Goal: Task Accomplishment & Management: Manage account settings

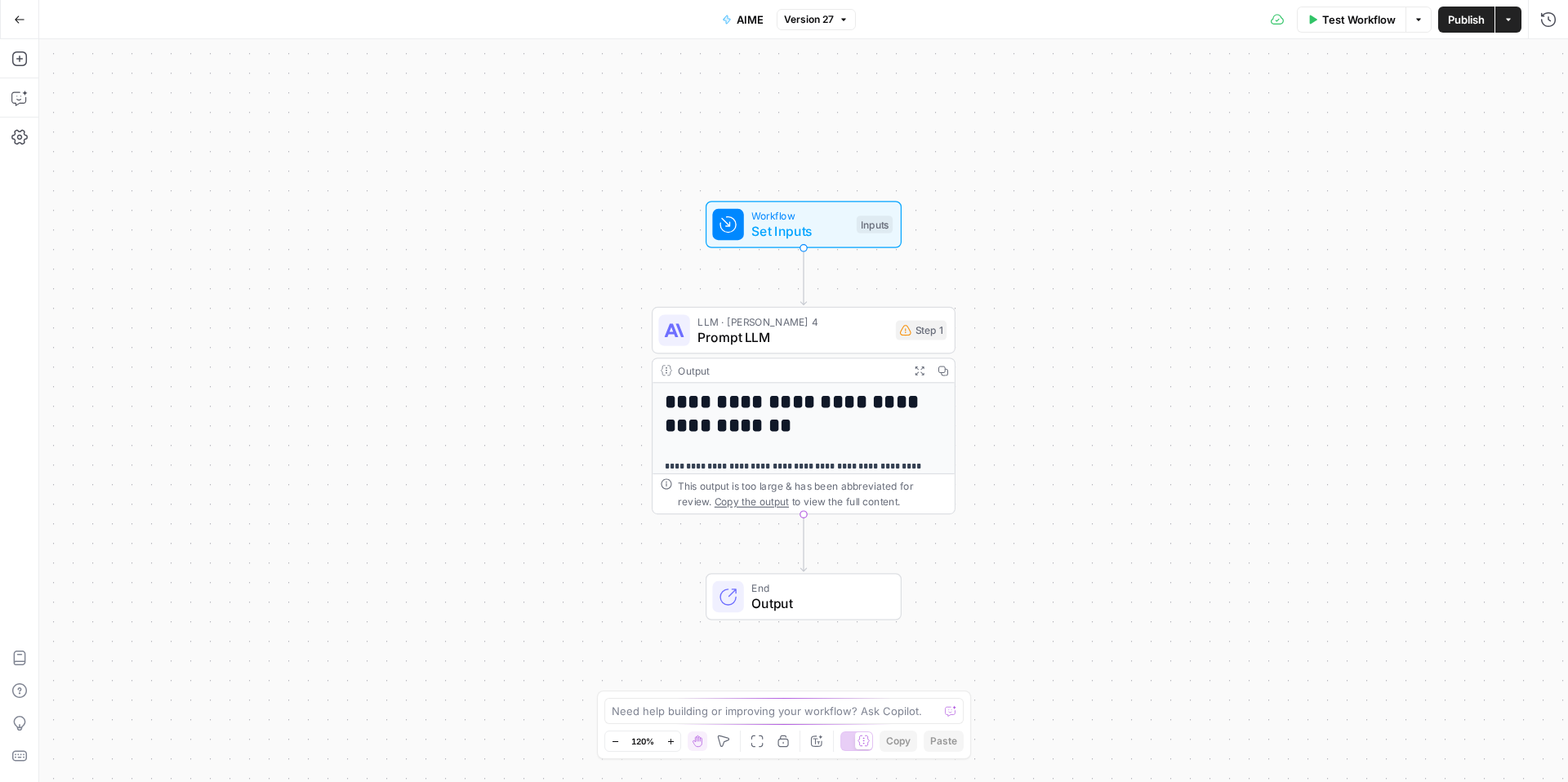
click at [1513, 27] on button "Actions" at bounding box center [1509, 20] width 26 height 26
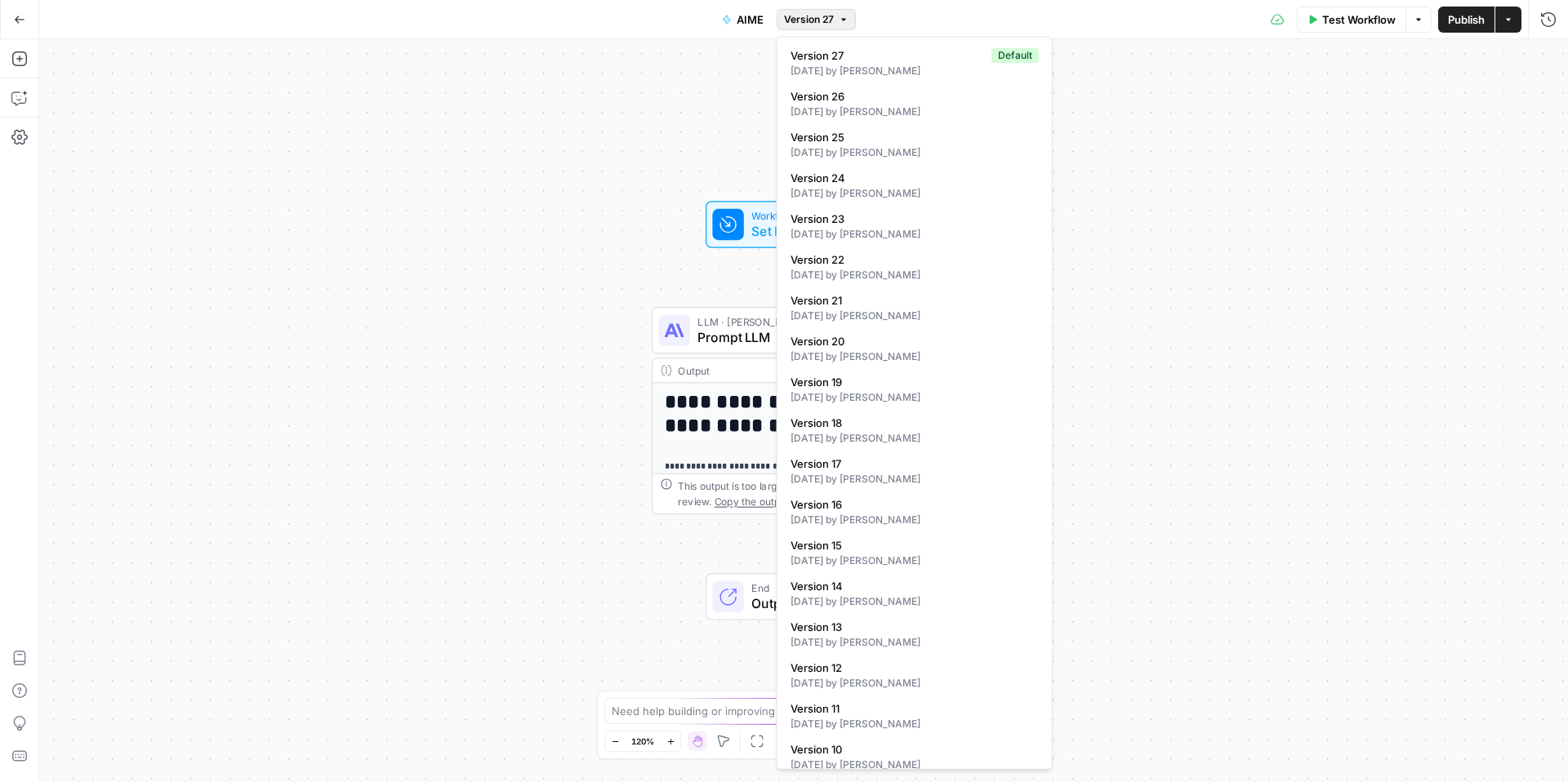
click at [810, 26] on span "Version 27" at bounding box center [809, 19] width 50 height 15
click at [1247, 60] on div "**********" at bounding box center [804, 411] width 1529 height 743
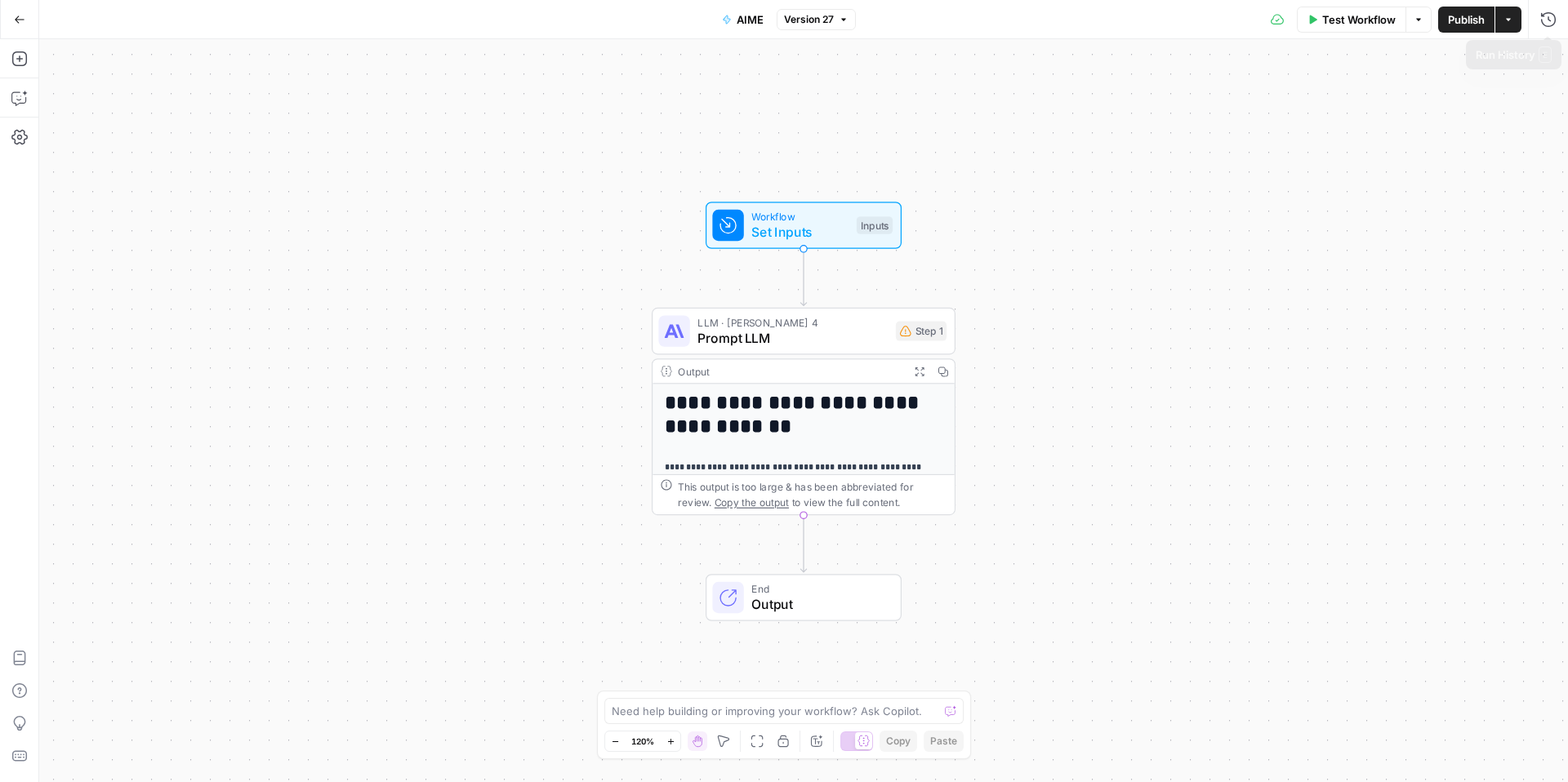
click at [1508, 22] on icon "button" at bounding box center [1508, 19] width 9 height 9
click at [1503, 26] on button "Actions" at bounding box center [1509, 20] width 26 height 26
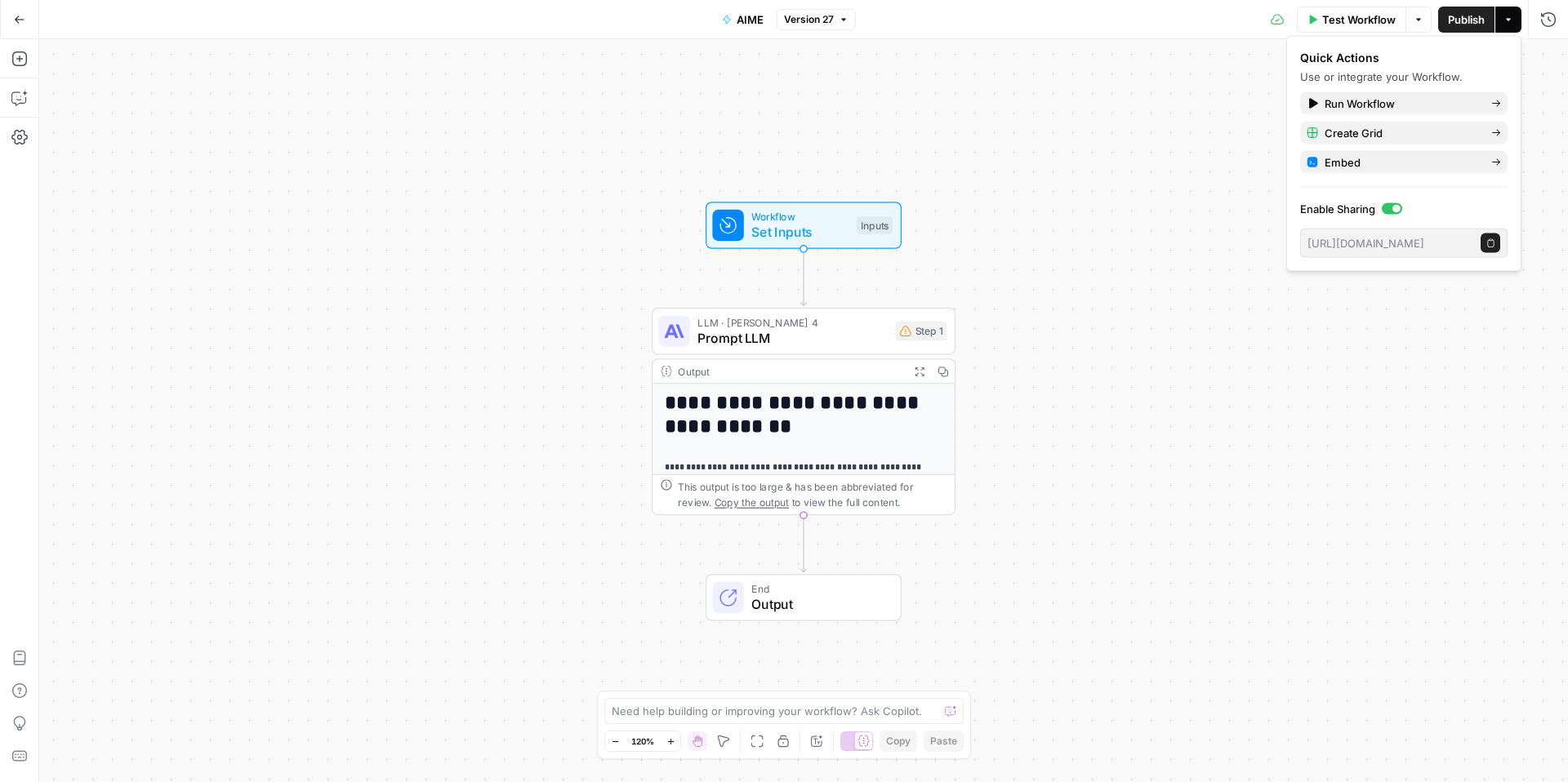
click at [1167, 135] on div "**********" at bounding box center [804, 411] width 1529 height 743
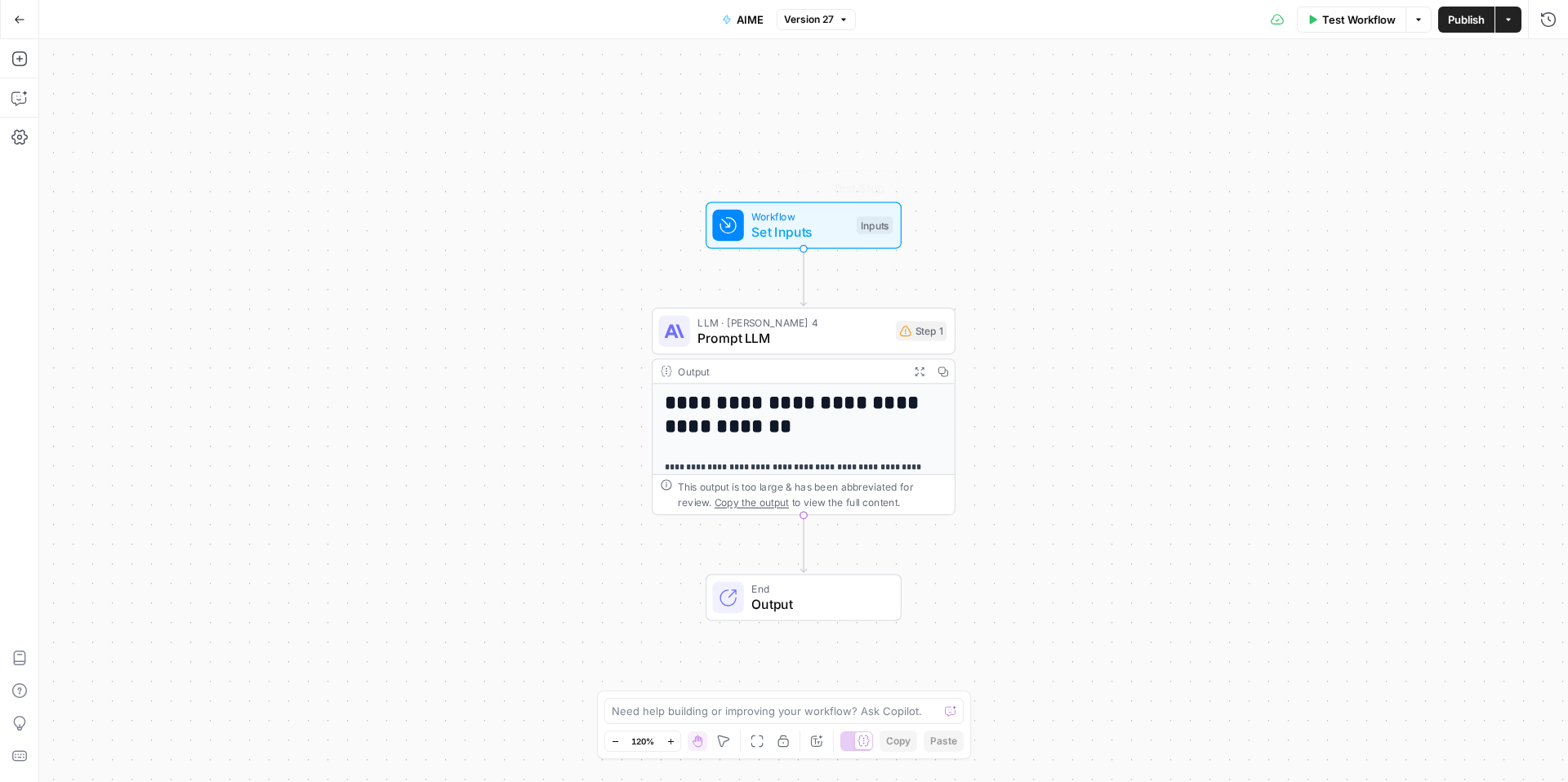
click at [1145, 194] on div "**********" at bounding box center [804, 411] width 1529 height 743
click at [9, 20] on button "Go Back" at bounding box center [20, 20] width 29 height 29
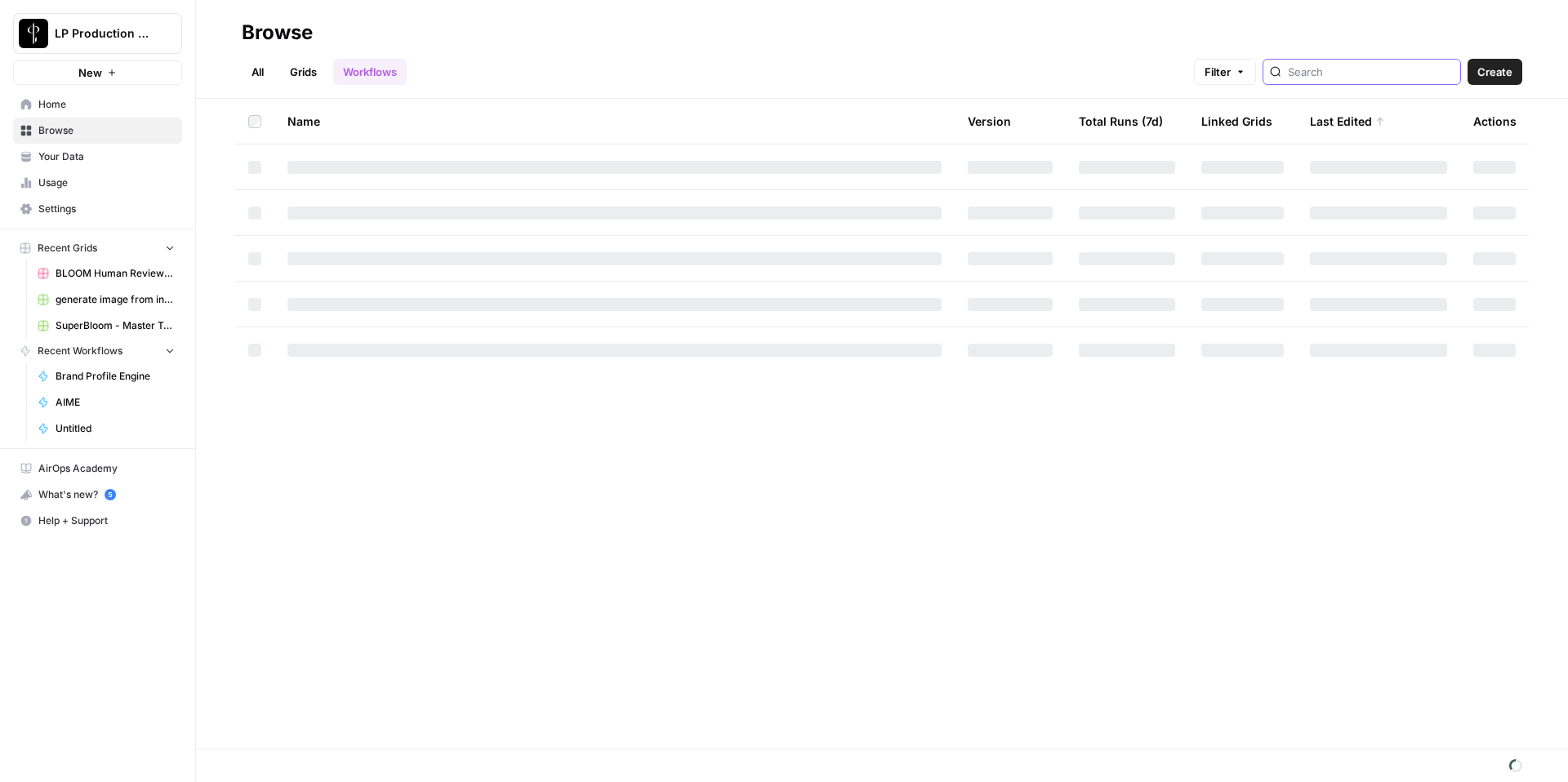
click at [1375, 64] on input "search" at bounding box center [1371, 71] width 166 height 16
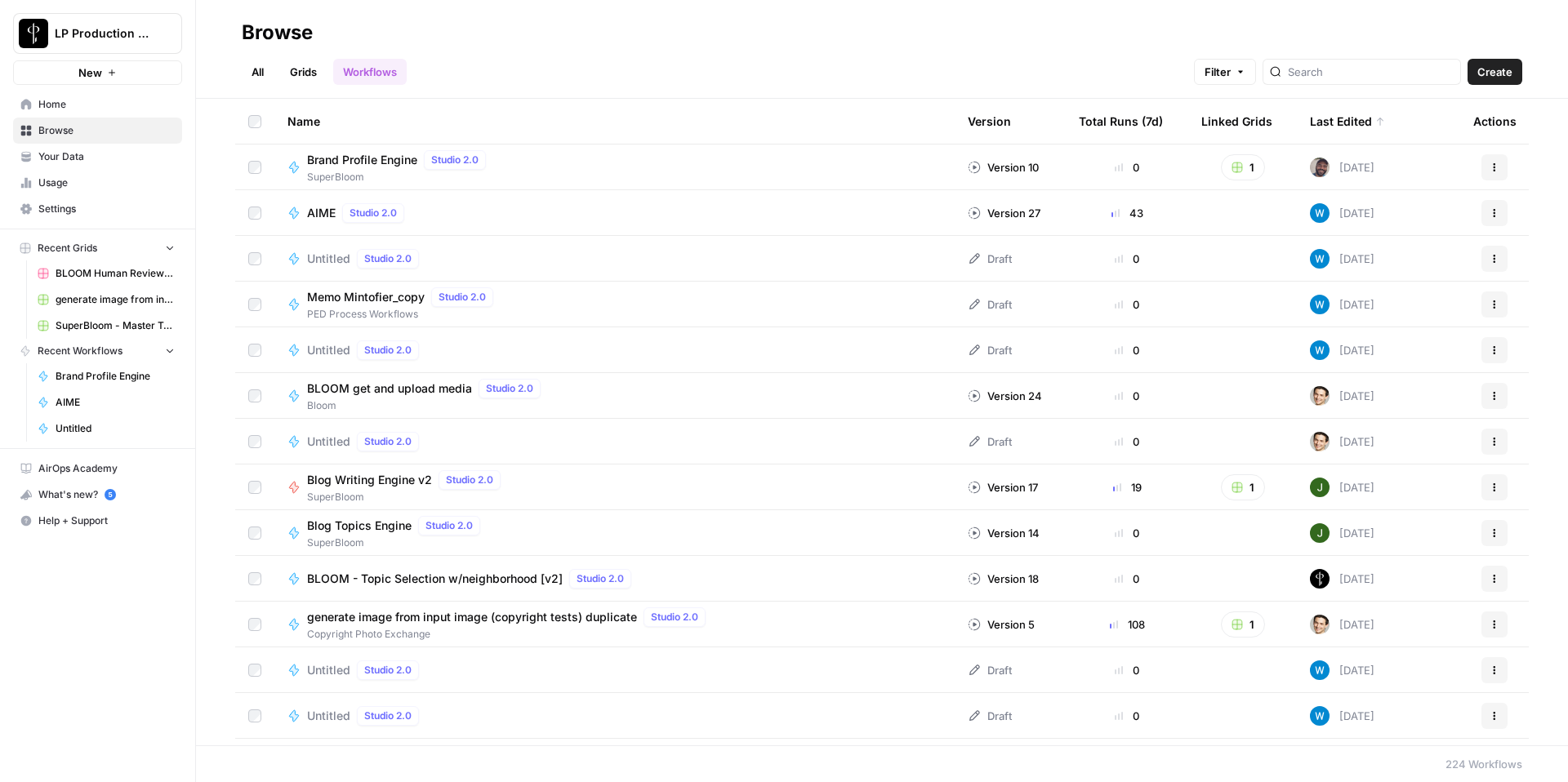
click at [723, 67] on div "All Grids Workflows Filter Create" at bounding box center [882, 65] width 1281 height 39
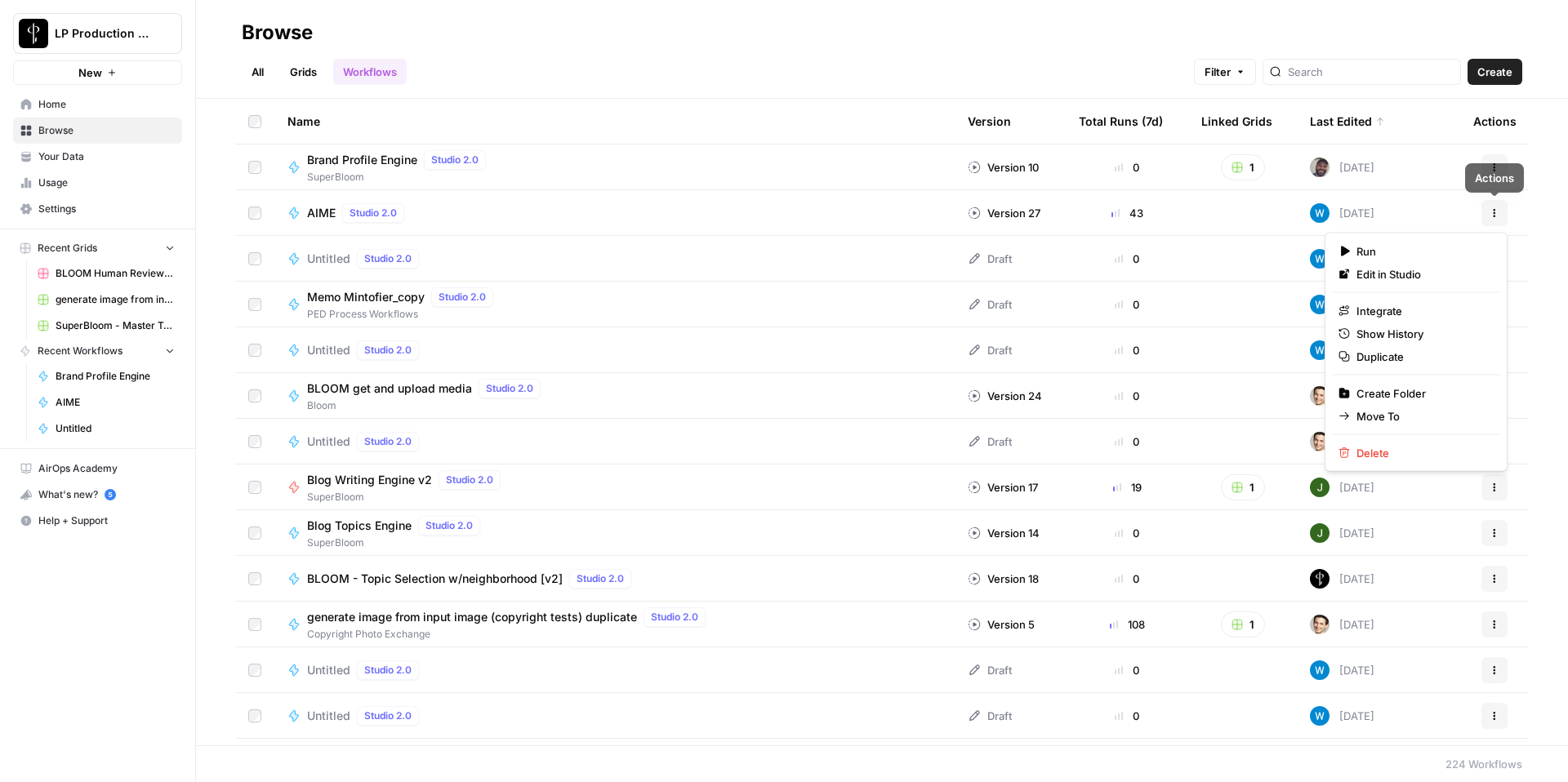
click at [1493, 213] on icon "button" at bounding box center [1494, 213] width 9 height 9
click at [1379, 246] on span "Run" at bounding box center [1422, 251] width 130 height 16
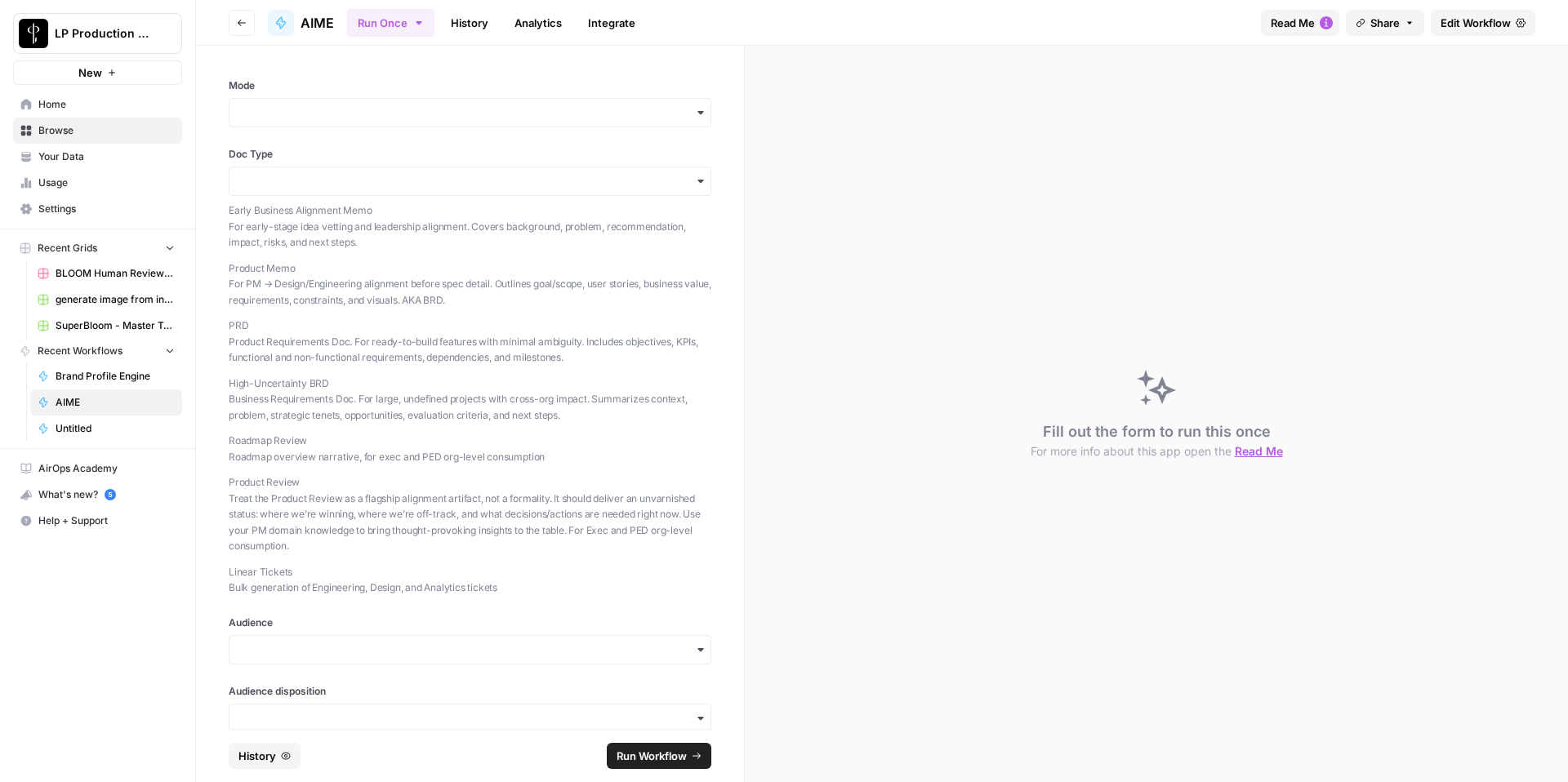
click at [1105, 194] on div "Fill out the form to run this once For more info about this app open the Read Me" at bounding box center [1156, 413] width 823 height 737
click at [1402, 29] on button "Share" at bounding box center [1384, 22] width 78 height 26
click at [1395, 107] on button "Copy" at bounding box center [1421, 102] width 53 height 16
click at [1489, 27] on span "Edit Workflow" at bounding box center [1476, 22] width 70 height 16
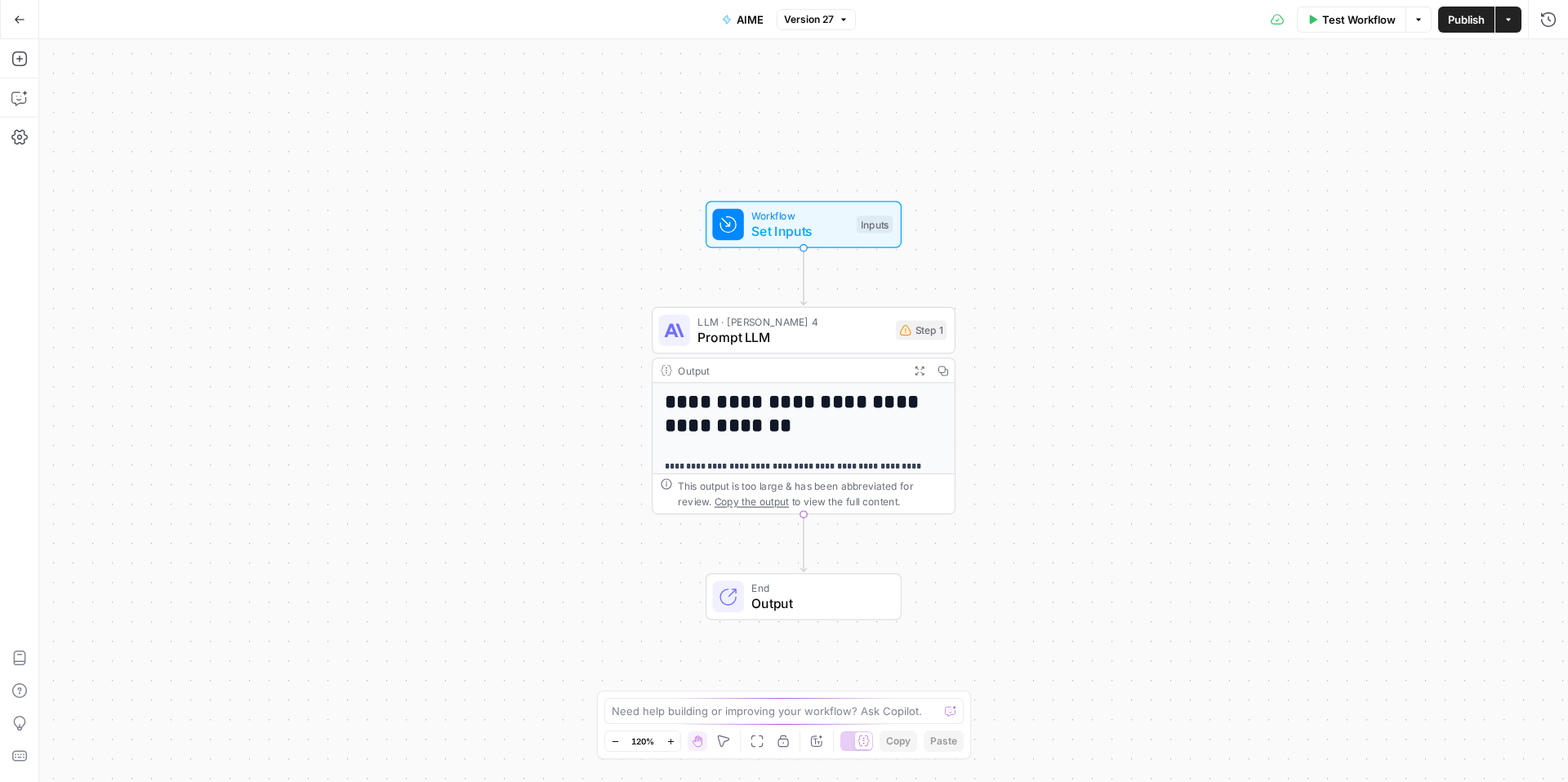
click at [836, 340] on span "Prompt LLM" at bounding box center [793, 337] width 190 height 20
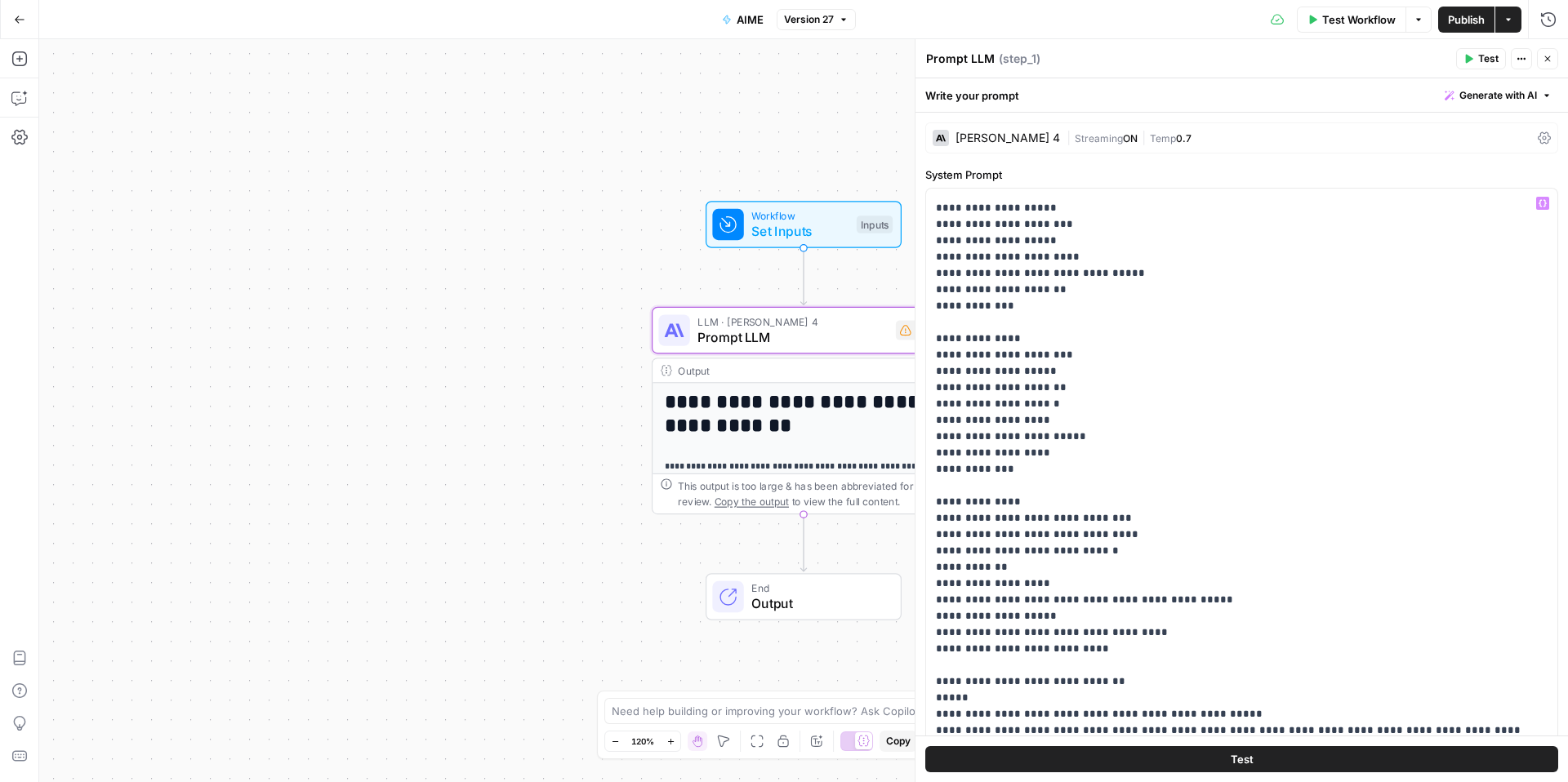
scroll to position [3882, 0]
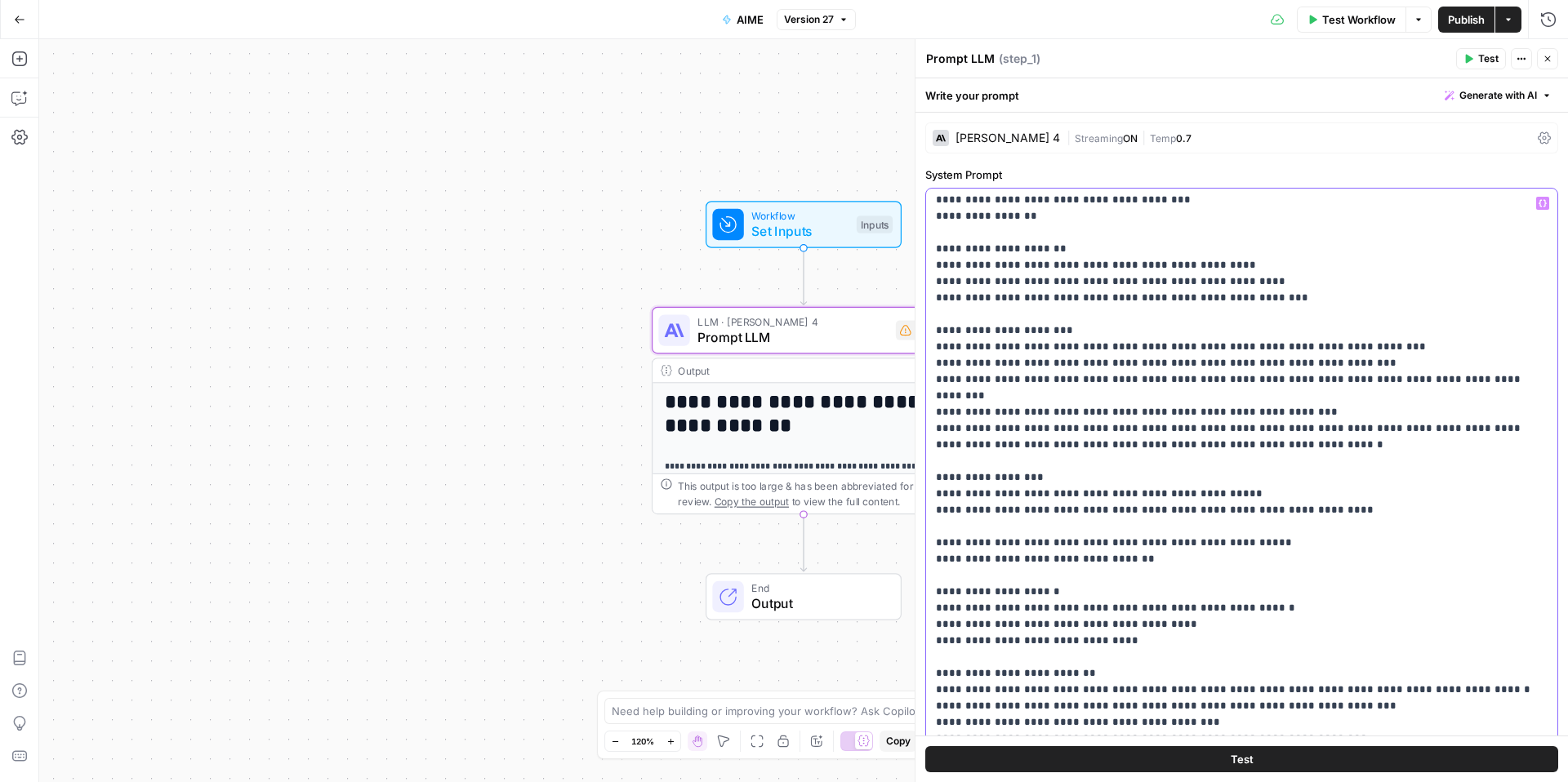
scroll to position [0, 0]
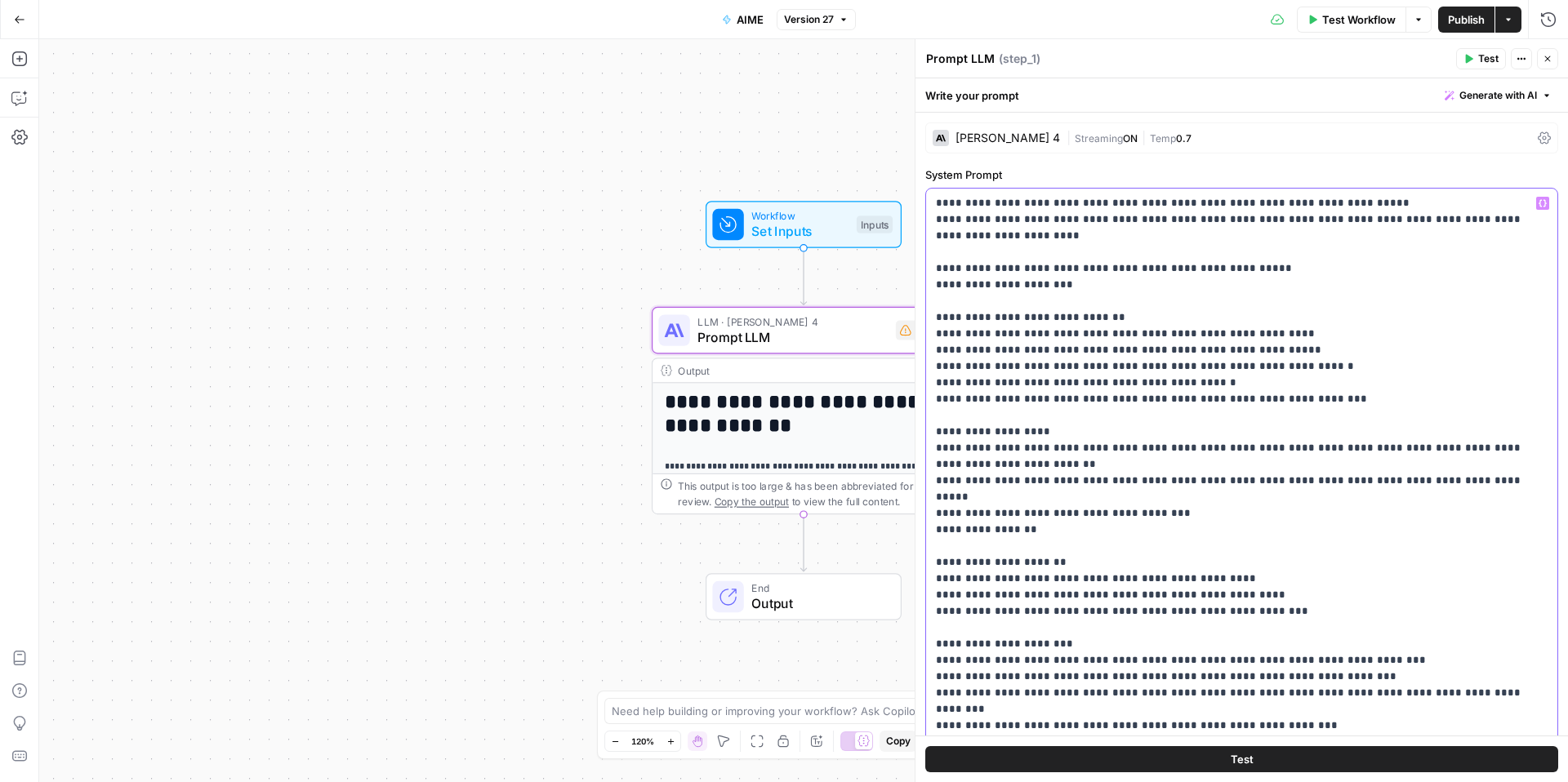
drag, startPoint x: 1121, startPoint y: 551, endPoint x: 925, endPoint y: 268, distance: 344.2
copy p "**********"
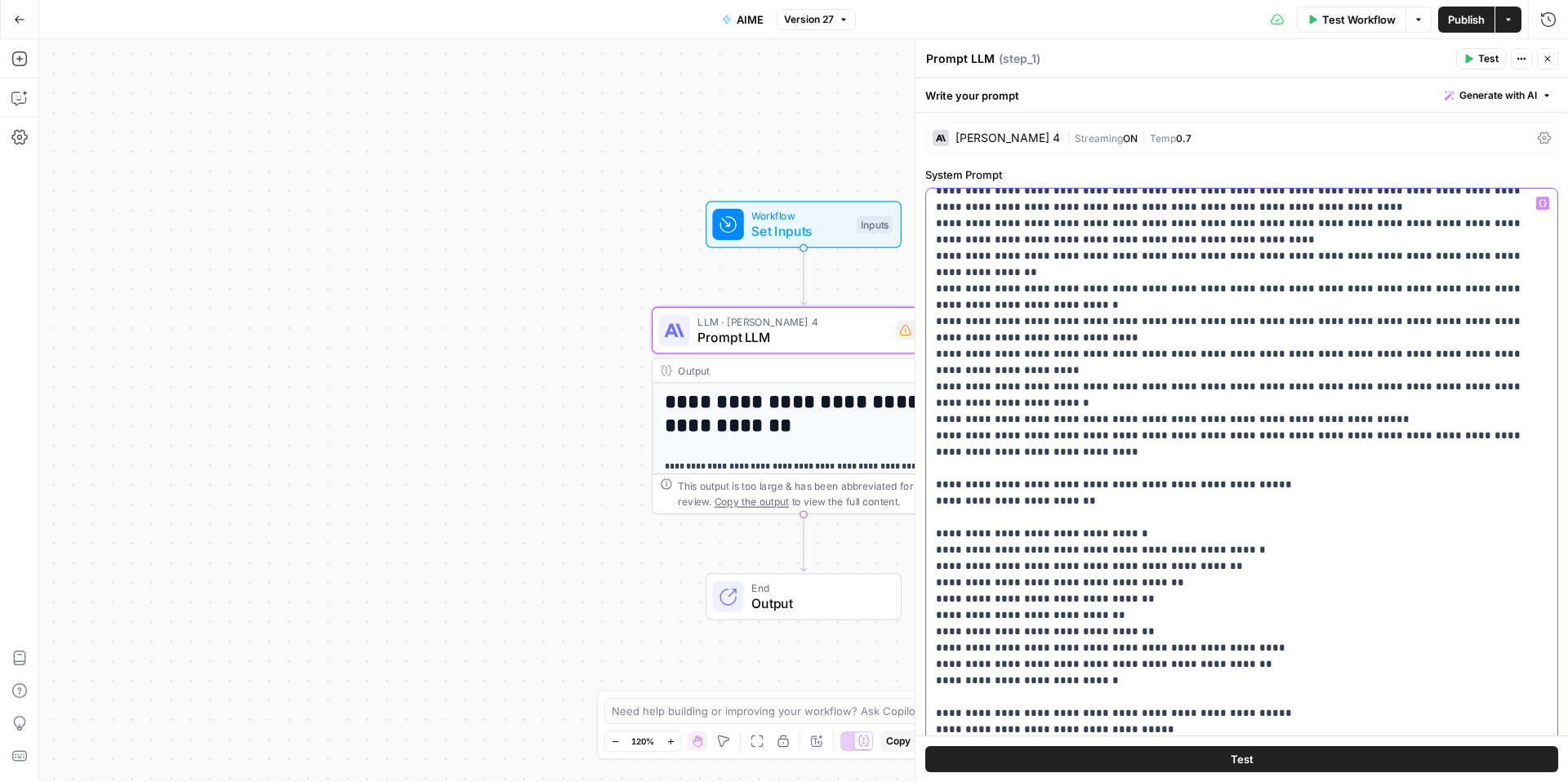
scroll to position [2279, 0]
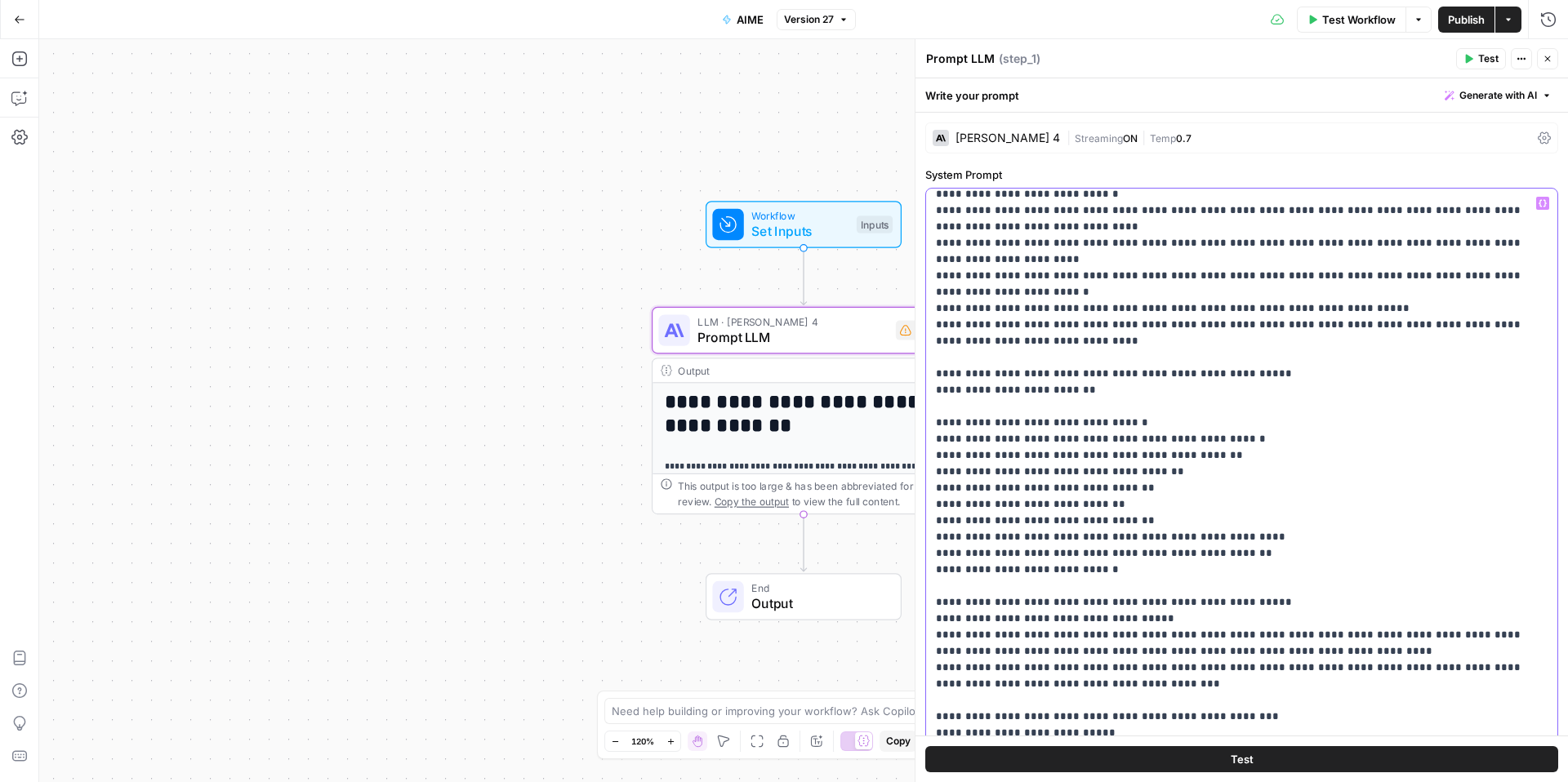
copy p "**********"
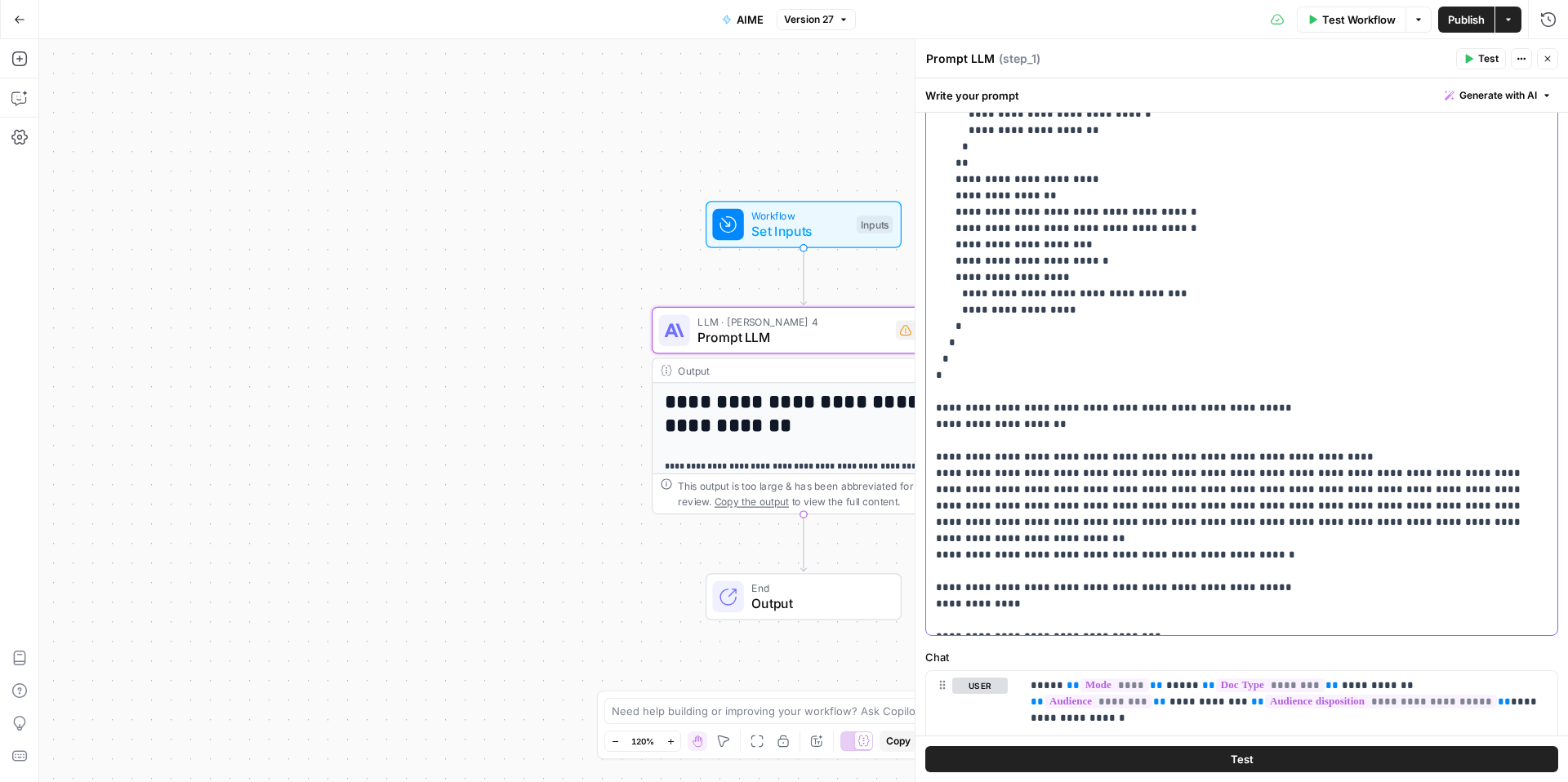
scroll to position [233, 0]
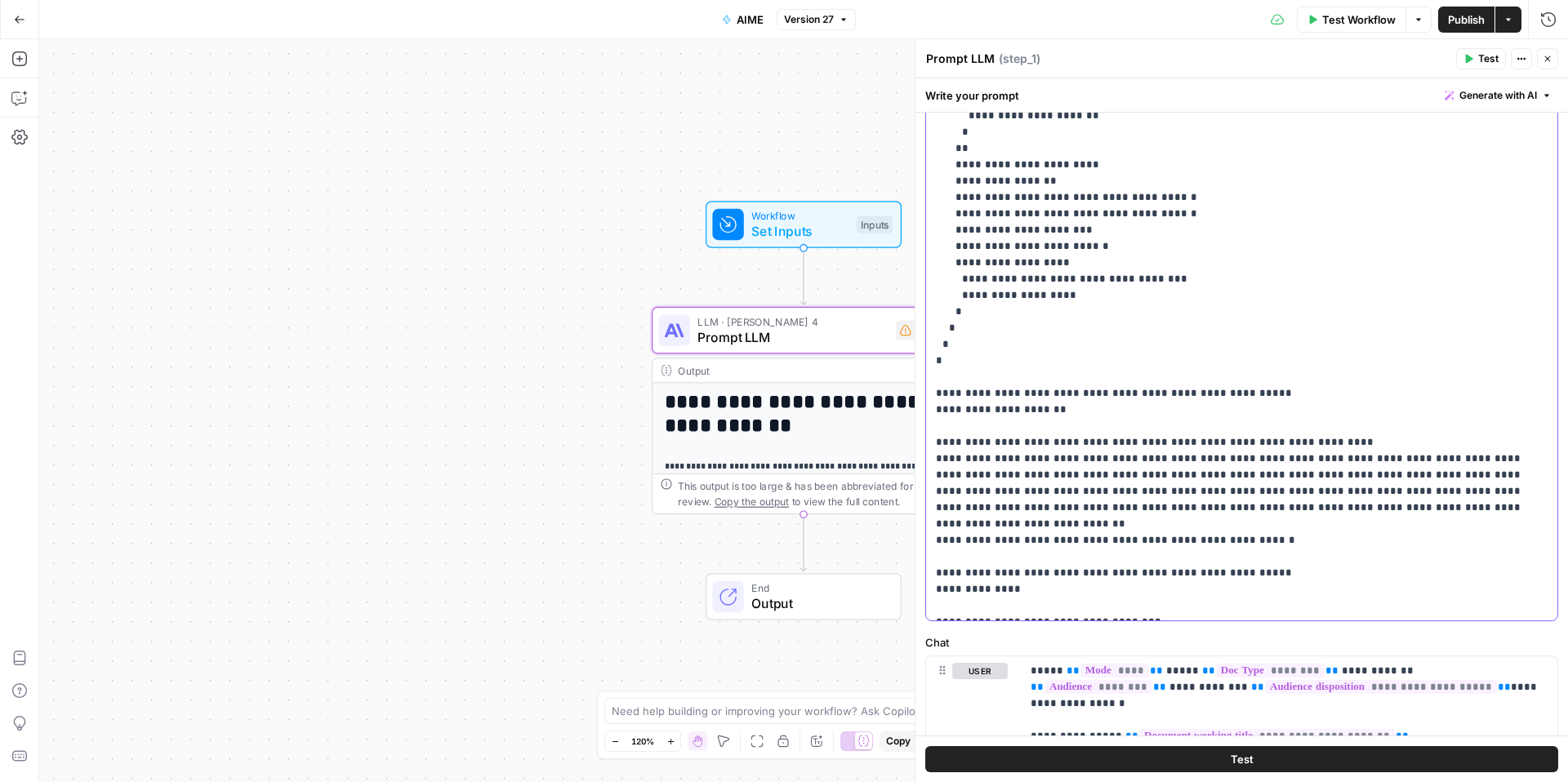
drag, startPoint x: 938, startPoint y: 199, endPoint x: 1472, endPoint y: 615, distance: 676.9
click at [1472, 615] on div "**********" at bounding box center [1242, 288] width 631 height 665
copy p "**********"
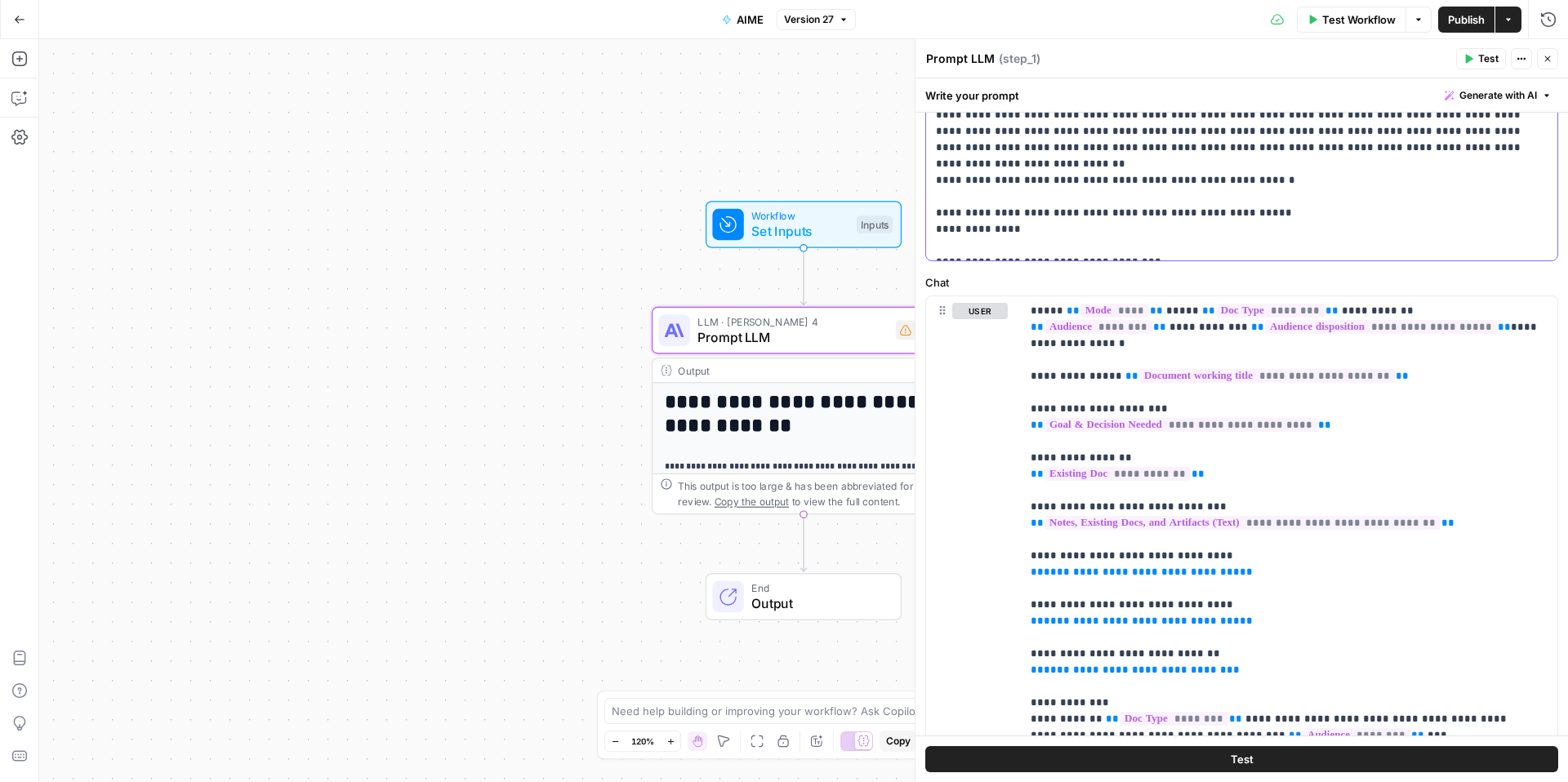
scroll to position [0, 0]
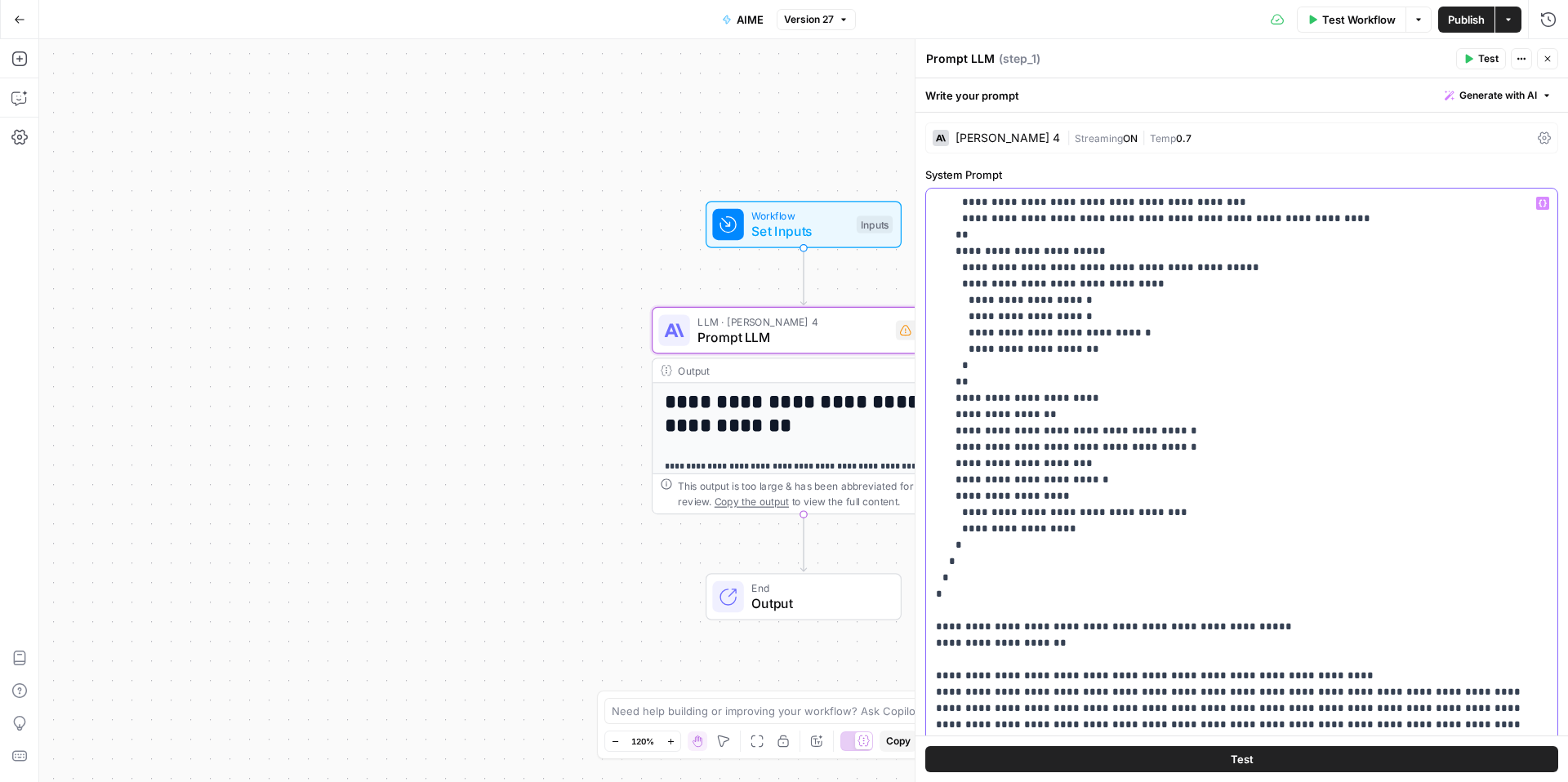
copy p "**********"
type input "grade"
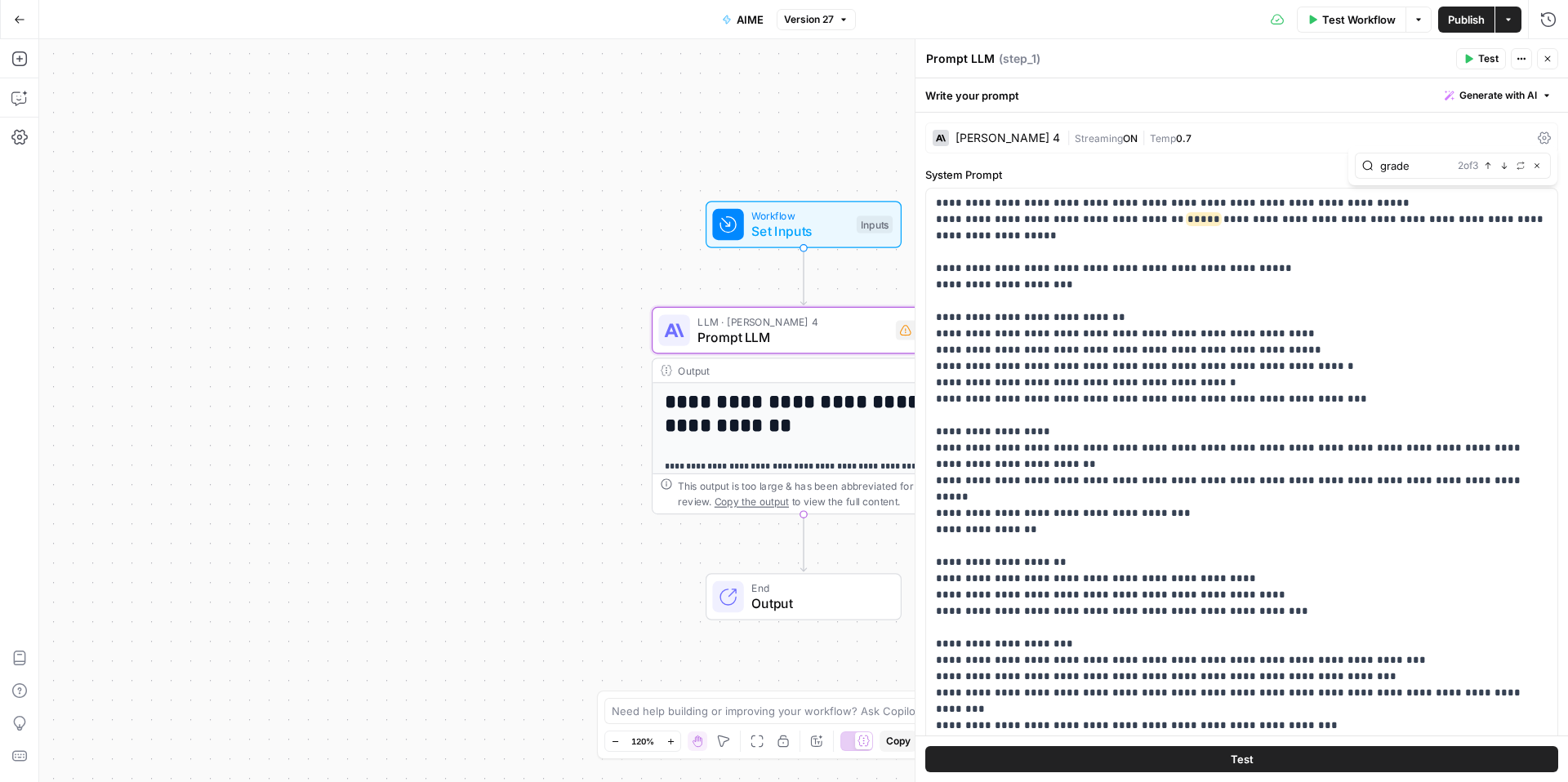
click at [848, 216] on div "Workflow Set Inputs Inputs Test Step" at bounding box center [802, 225] width 180 height 33
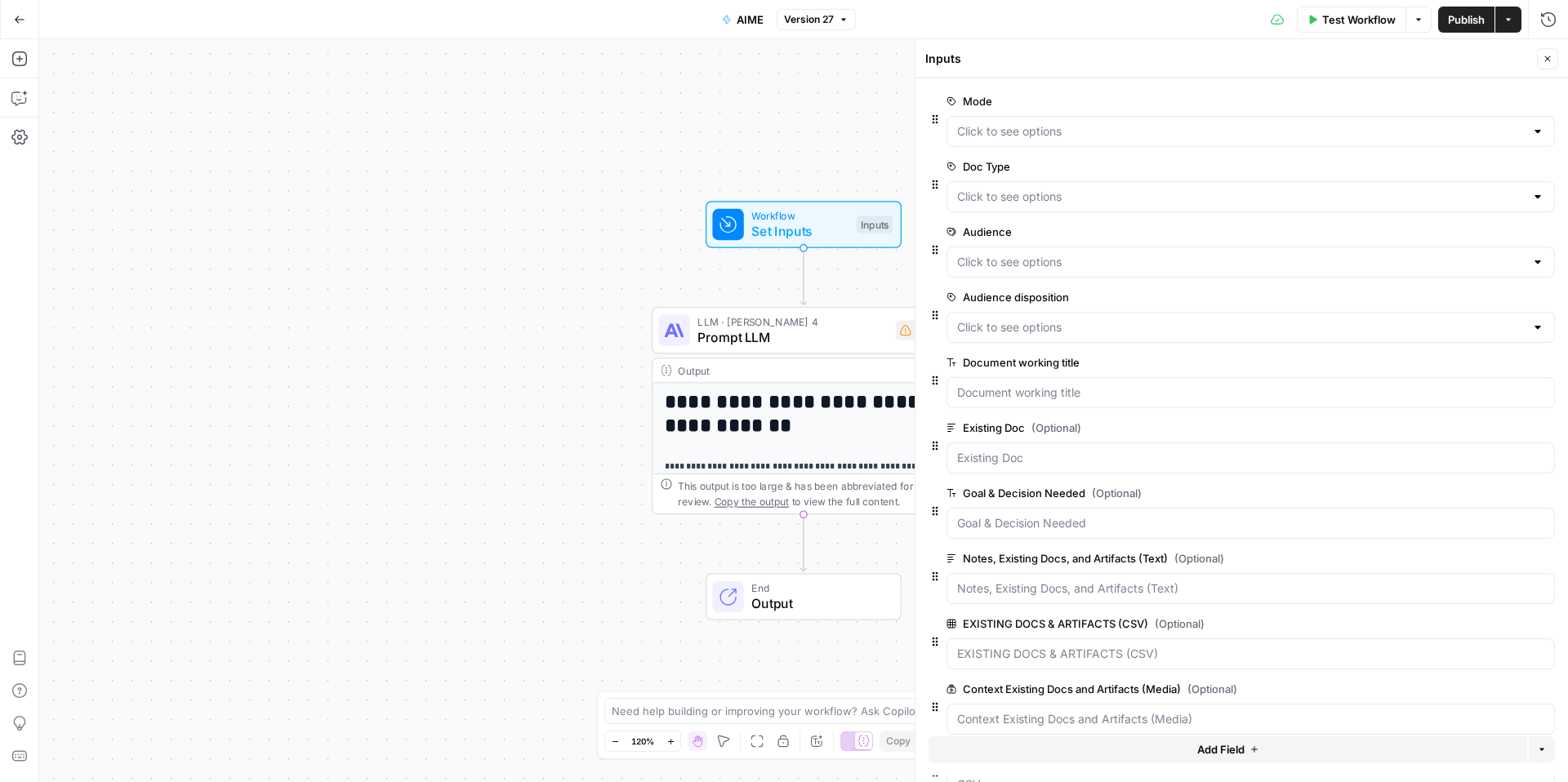
scroll to position [87, 0]
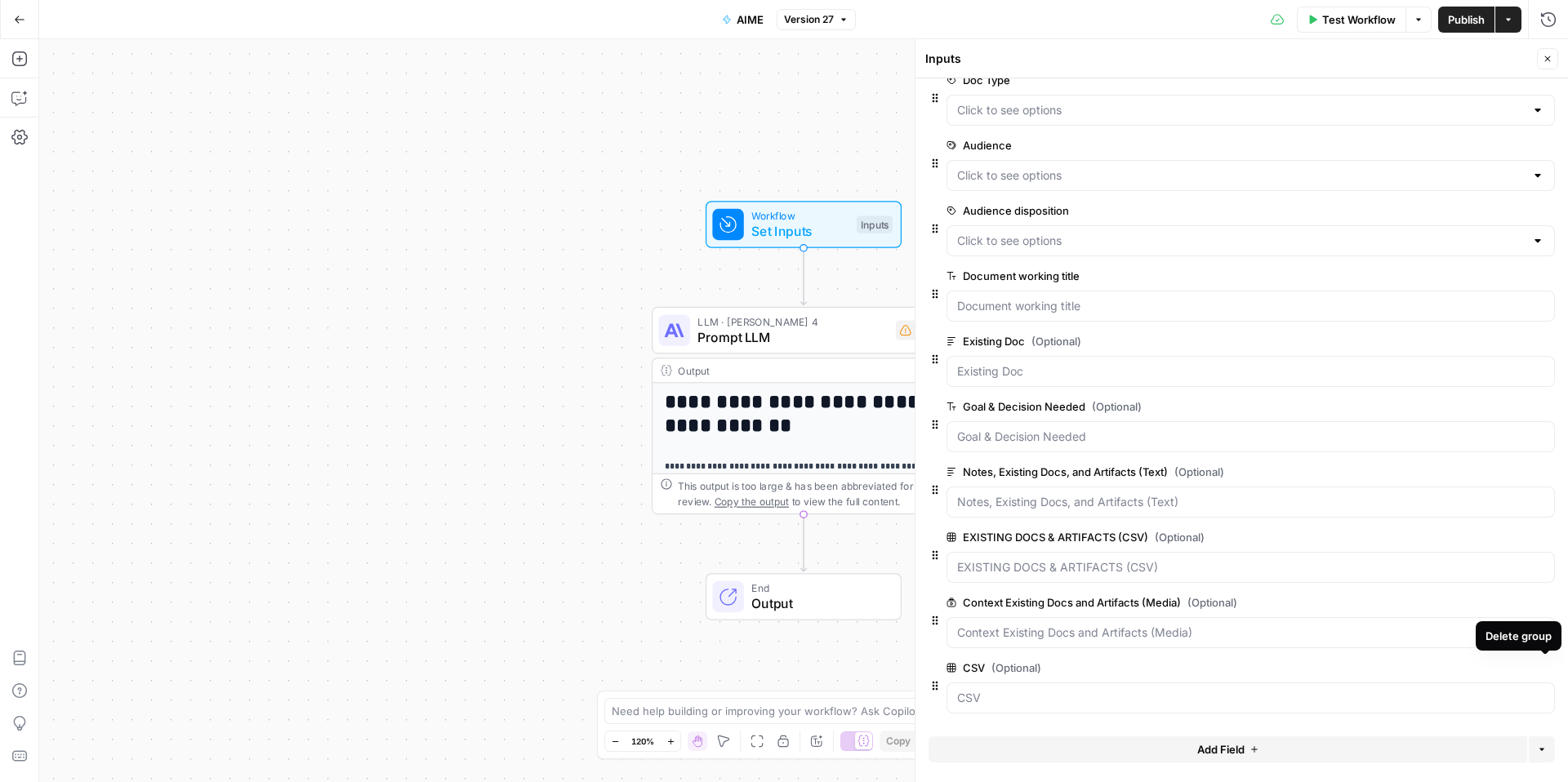
click at [1547, 666] on icon "button" at bounding box center [1546, 668] width 9 height 9
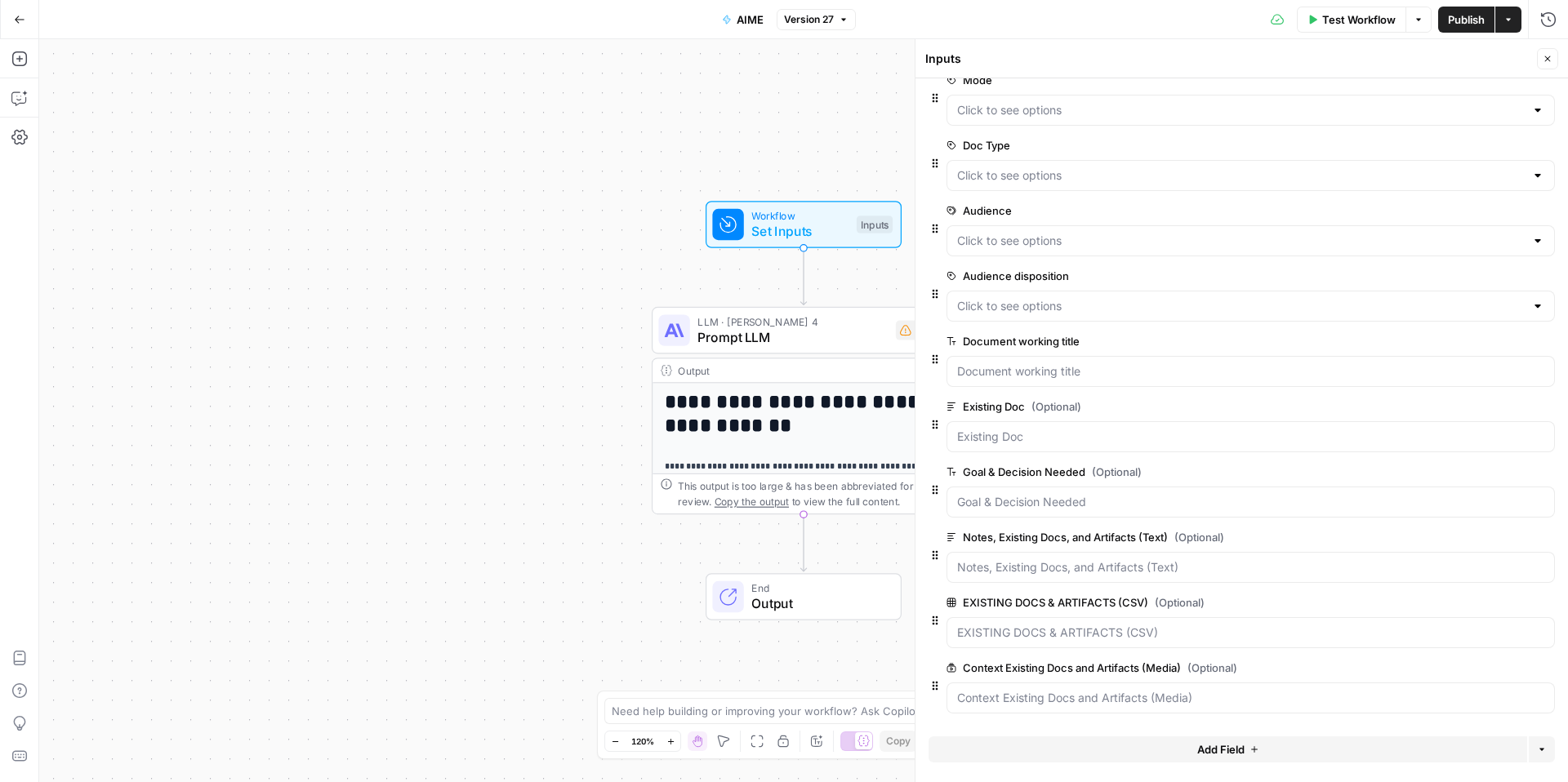
click at [1221, 743] on span "Add Field" at bounding box center [1221, 749] width 47 height 16
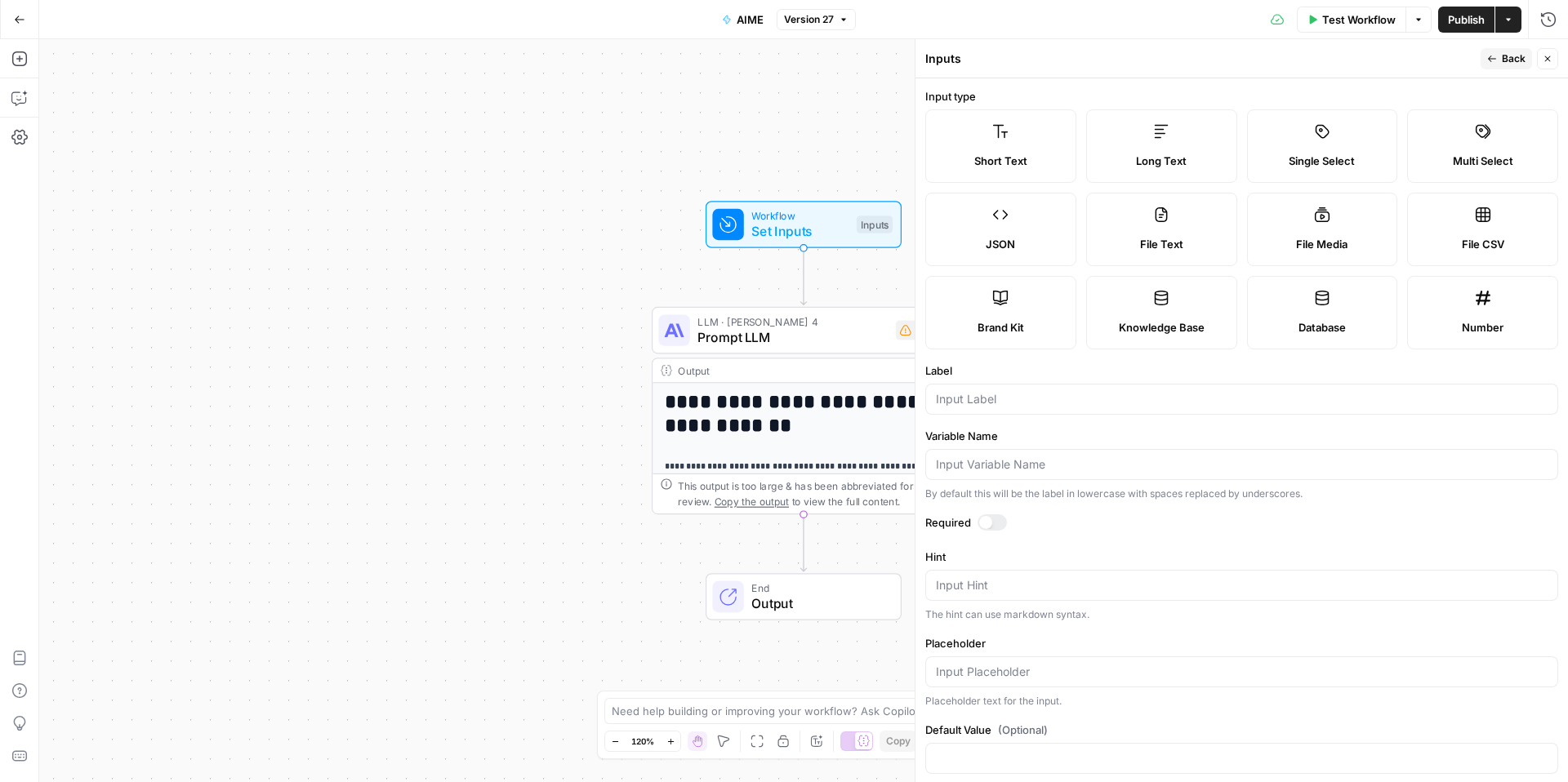
click at [1551, 52] on button "Close" at bounding box center [1547, 58] width 21 height 21
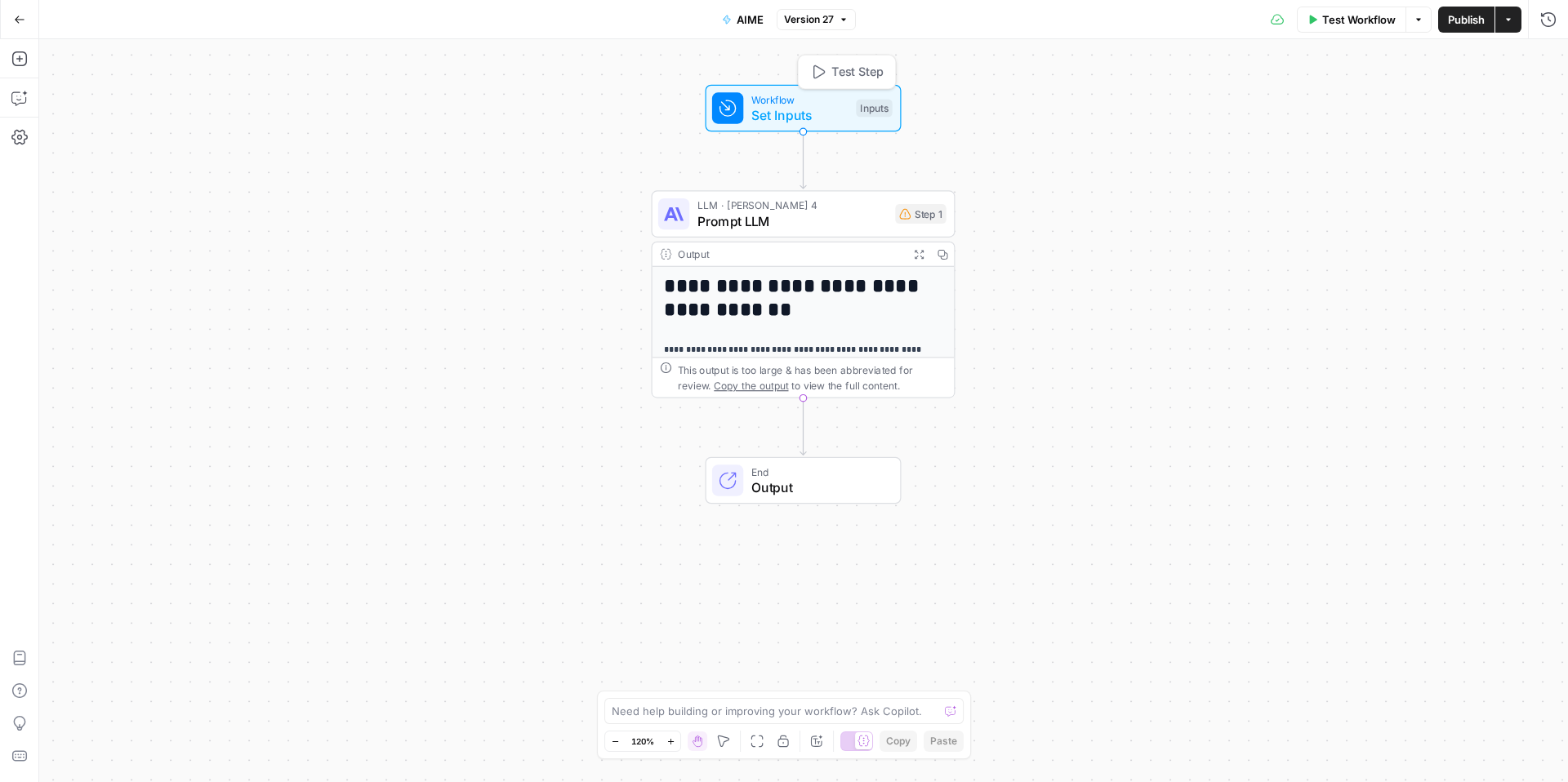
click at [825, 111] on span "Set Inputs" at bounding box center [799, 115] width 97 height 20
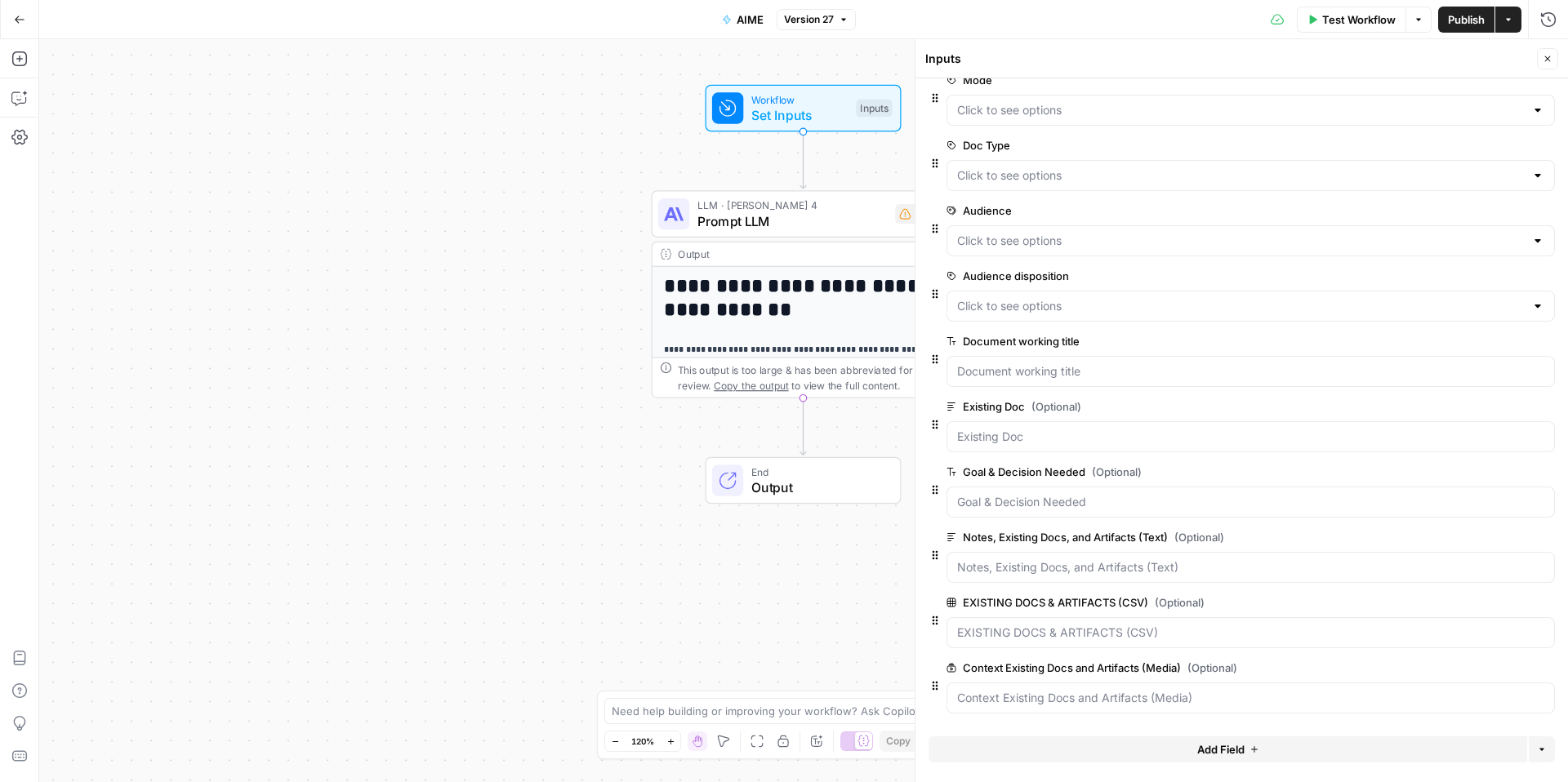
click at [1231, 754] on span "Add Field" at bounding box center [1221, 749] width 47 height 16
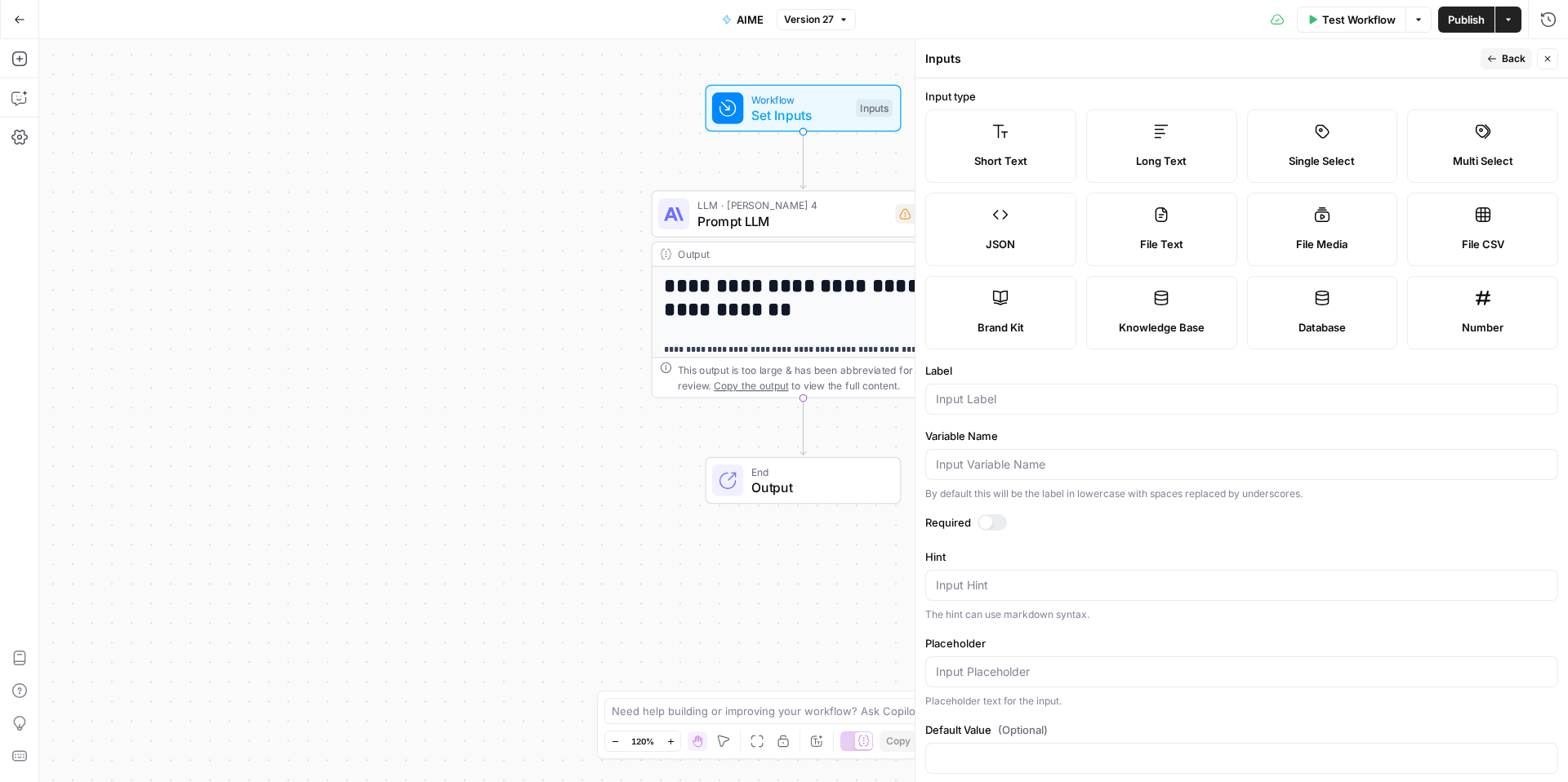
click at [1234, 239] on label "File Text" at bounding box center [1161, 230] width 151 height 74
type textarea "Supports .pdf, .txt, .docx, .md file types"
click at [1108, 397] on input "Label" at bounding box center [1241, 399] width 612 height 16
click at [1552, 63] on icon "button" at bounding box center [1547, 58] width 9 height 9
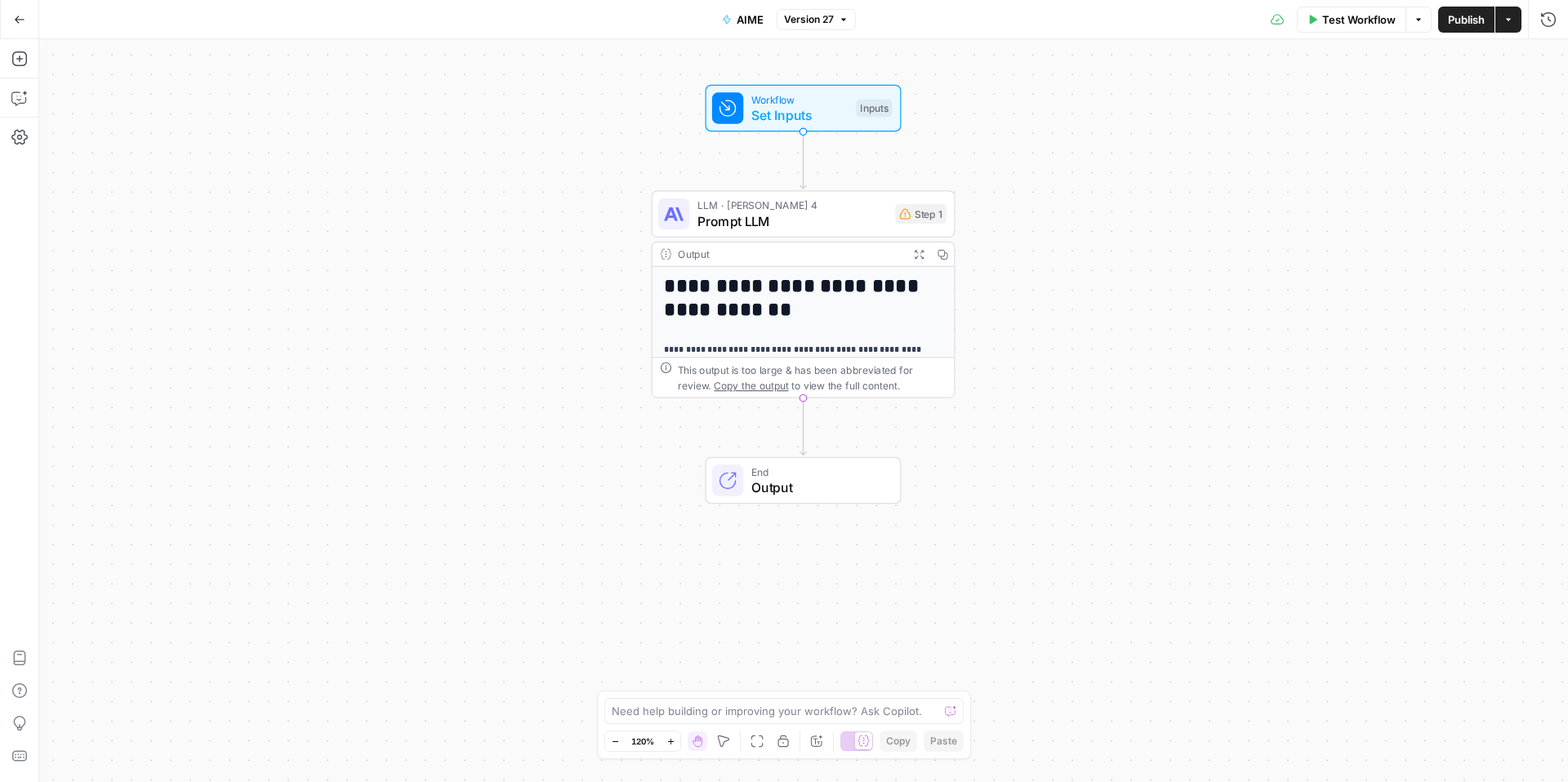
click at [846, 93] on span "Workflow" at bounding box center [799, 99] width 97 height 15
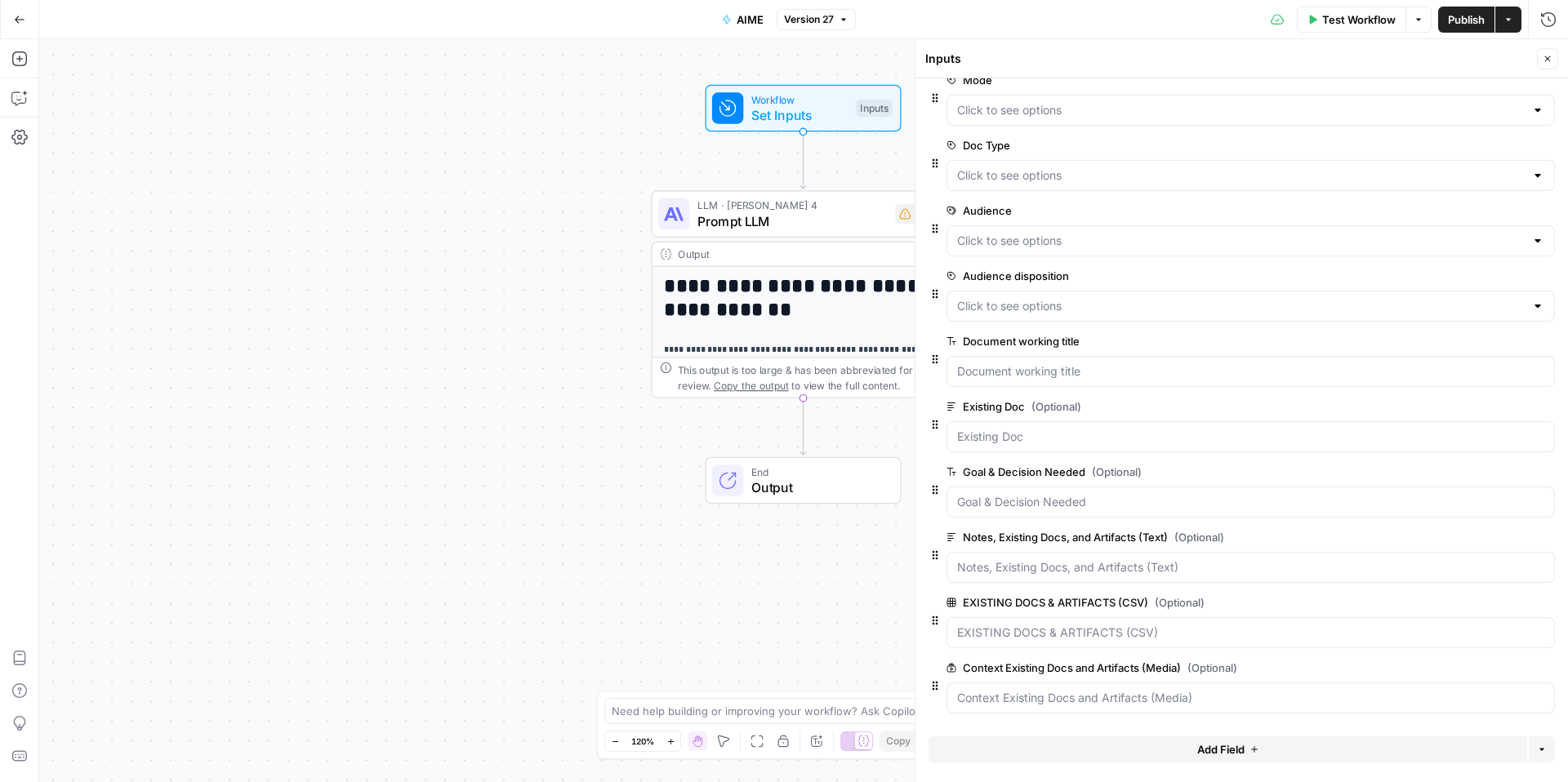
click at [1233, 743] on span "Add Field" at bounding box center [1221, 749] width 47 height 16
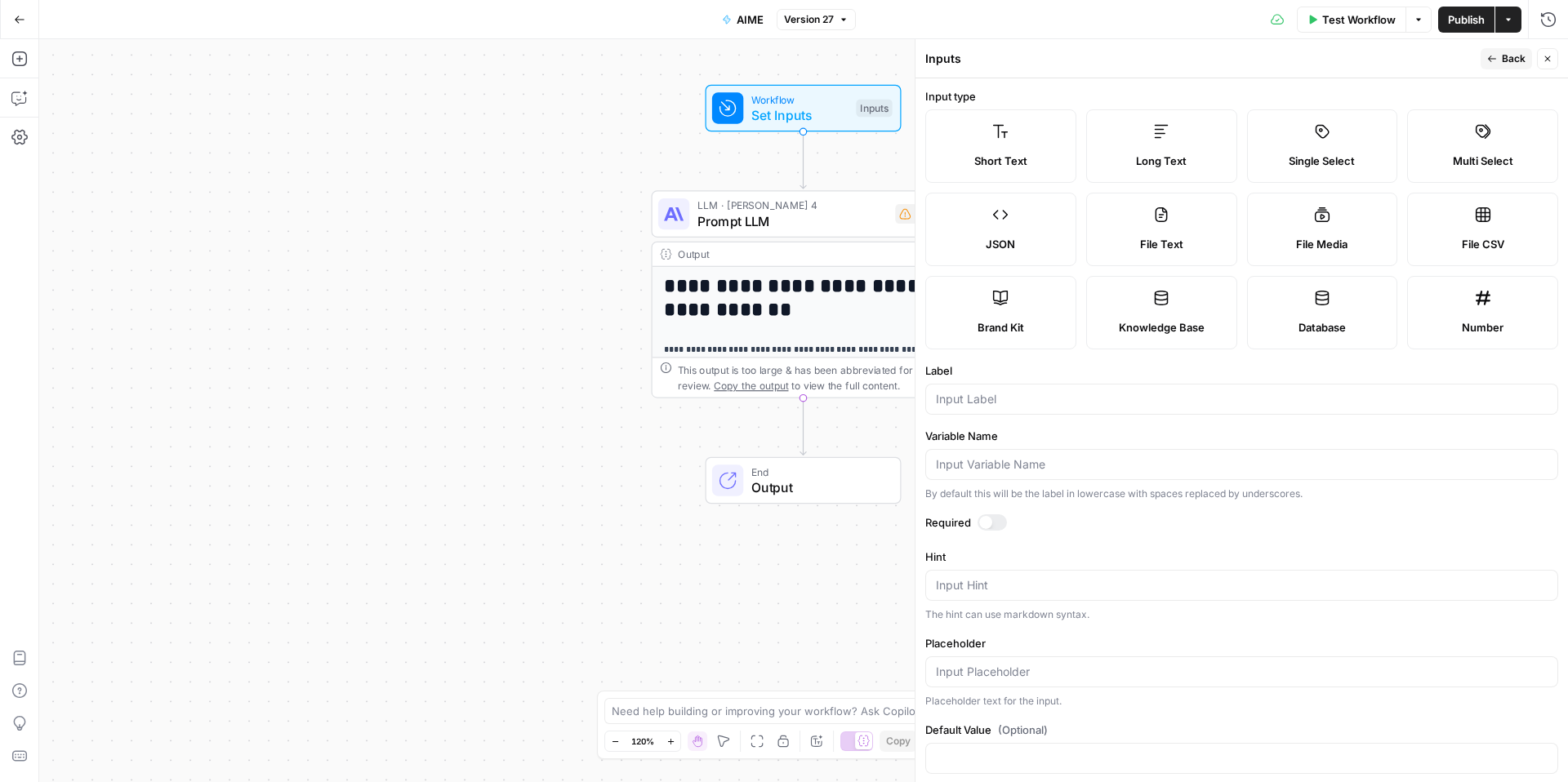
click at [1193, 244] on div "File Text" at bounding box center [1162, 244] width 124 height 16
type textarea "Supports .pdf, .txt, .docx, .md file types"
click at [991, 399] on input "Label" at bounding box center [1241, 399] width 612 height 16
click at [1499, 66] on button "Back" at bounding box center [1506, 58] width 51 height 21
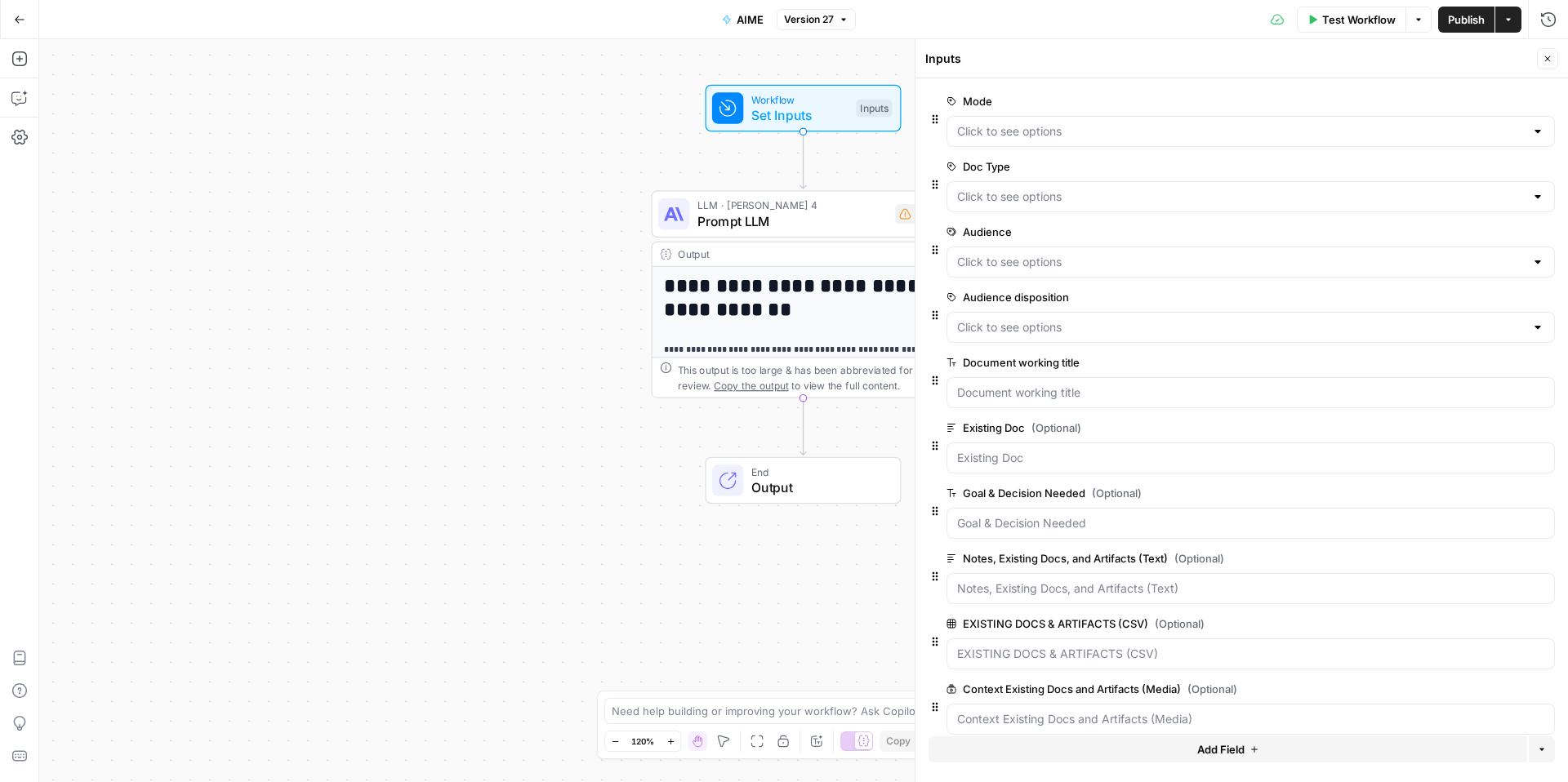
click at [1058, 620] on label "EXISTING DOCS & ARTIFACTS (CSV) (Optional)" at bounding box center [1205, 623] width 516 height 16
click at [1058, 646] on \(CSV\) "EXISTING DOCS & ARTIFACTS (CSV) (Optional)" at bounding box center [1251, 653] width 588 height 16
click at [1058, 620] on label "EXISTING DOCS & ARTIFACTS (CSV) (Optional)" at bounding box center [1205, 623] width 516 height 16
click at [1058, 646] on \(CSV\) "EXISTING DOCS & ARTIFACTS (CSV) (Optional)" at bounding box center [1251, 653] width 588 height 16
click at [1058, 620] on label "EXISTING DOCS & ARTIFACTS (CSV) (Optional)" at bounding box center [1205, 623] width 516 height 16
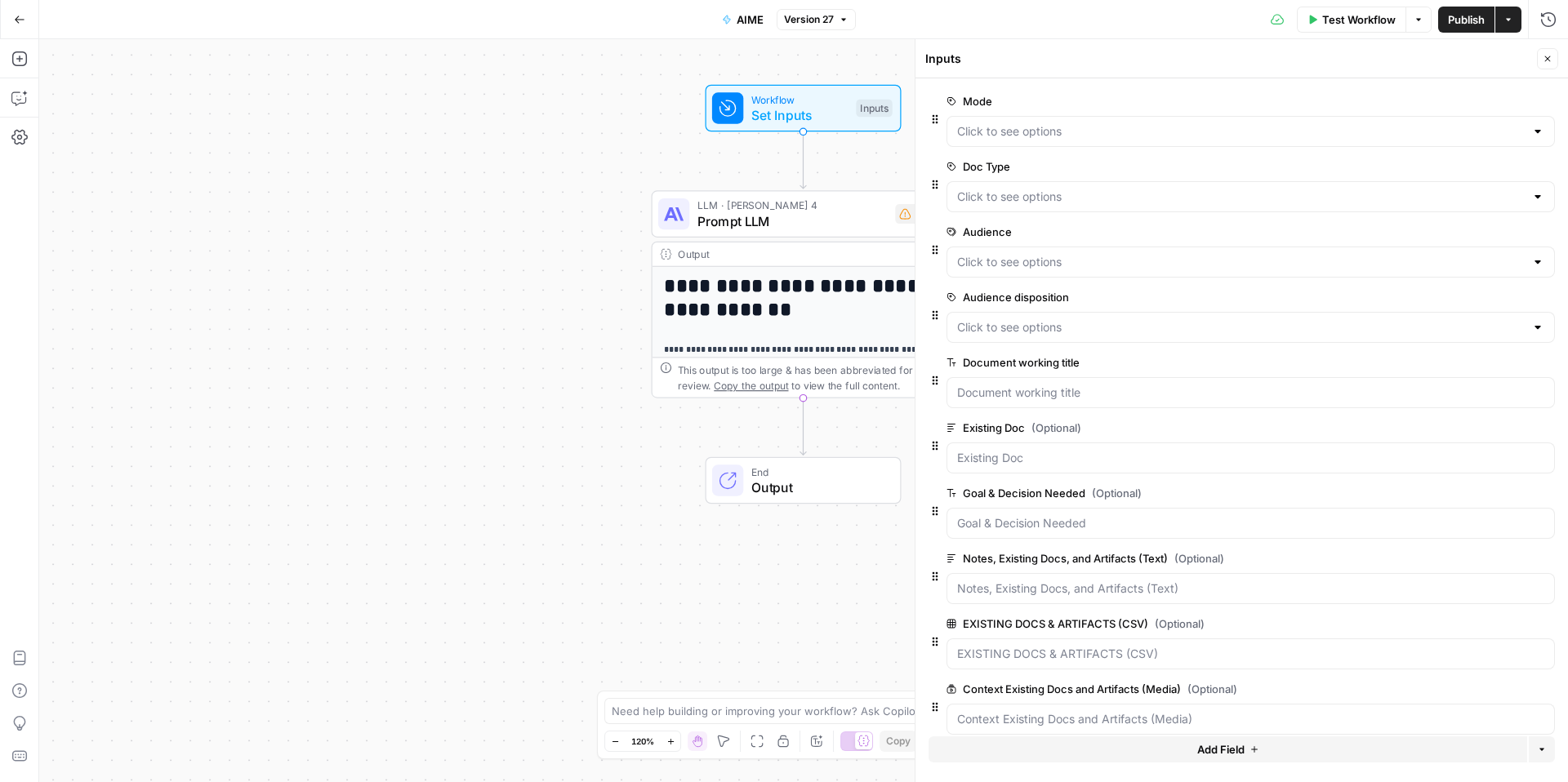
click at [1058, 646] on \(CSV\) "EXISTING DOCS & ARTIFACTS (CSV) (Optional)" at bounding box center [1251, 653] width 588 height 16
copy label "EXISTING DOCS & ARTIFACTS (CSV)"
click at [1216, 748] on span "Add Field" at bounding box center [1221, 749] width 47 height 16
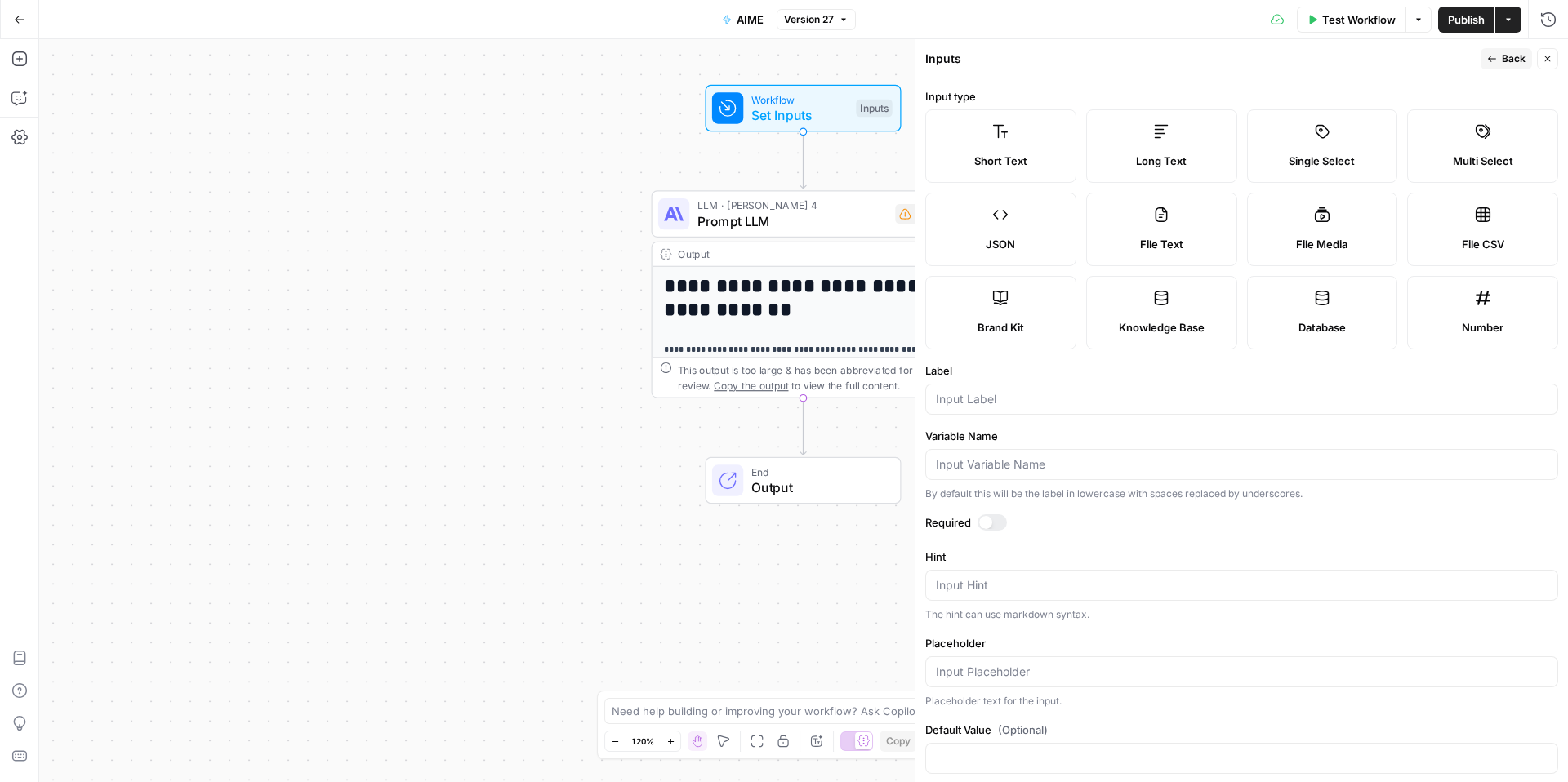
click at [1173, 212] on label "File Text" at bounding box center [1161, 230] width 151 height 74
type textarea "Supports .pdf, .txt, .docx, .md file types"
click at [970, 400] on input "Label" at bounding box center [1241, 399] width 612 height 16
paste input "EXISTING DOCS & ARTIFACTS (CSV)"
drag, startPoint x: 1154, startPoint y: 406, endPoint x: 1109, endPoint y: 405, distance: 45.0
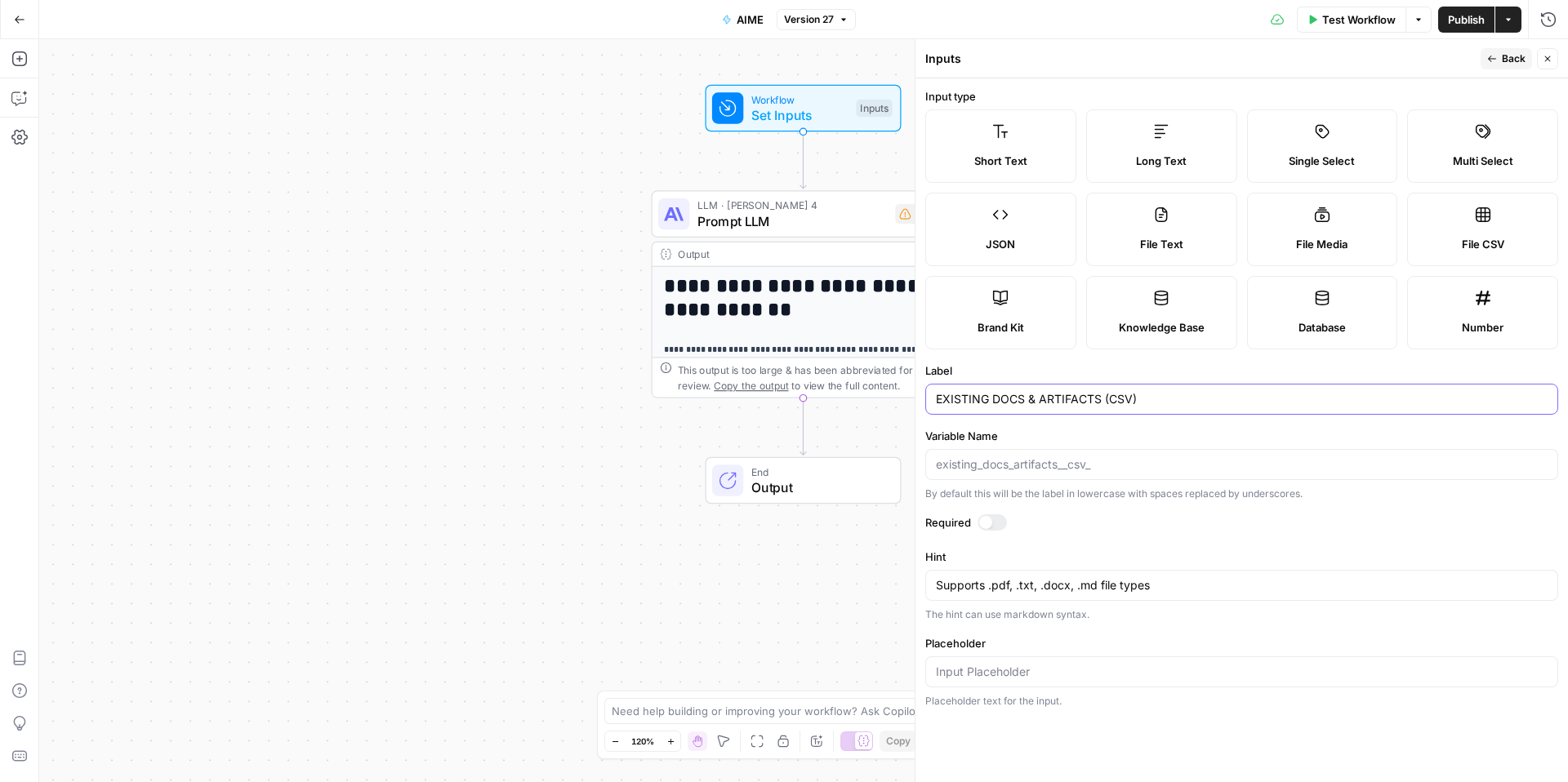
click at [1109, 405] on input "EXISTING DOCS & ARTIFACTS (CSV)" at bounding box center [1241, 399] width 612 height 16
type input "EXISTING DOCS & ARTIFACTS (Text File"
click at [1507, 58] on span "Back" at bounding box center [1514, 58] width 24 height 15
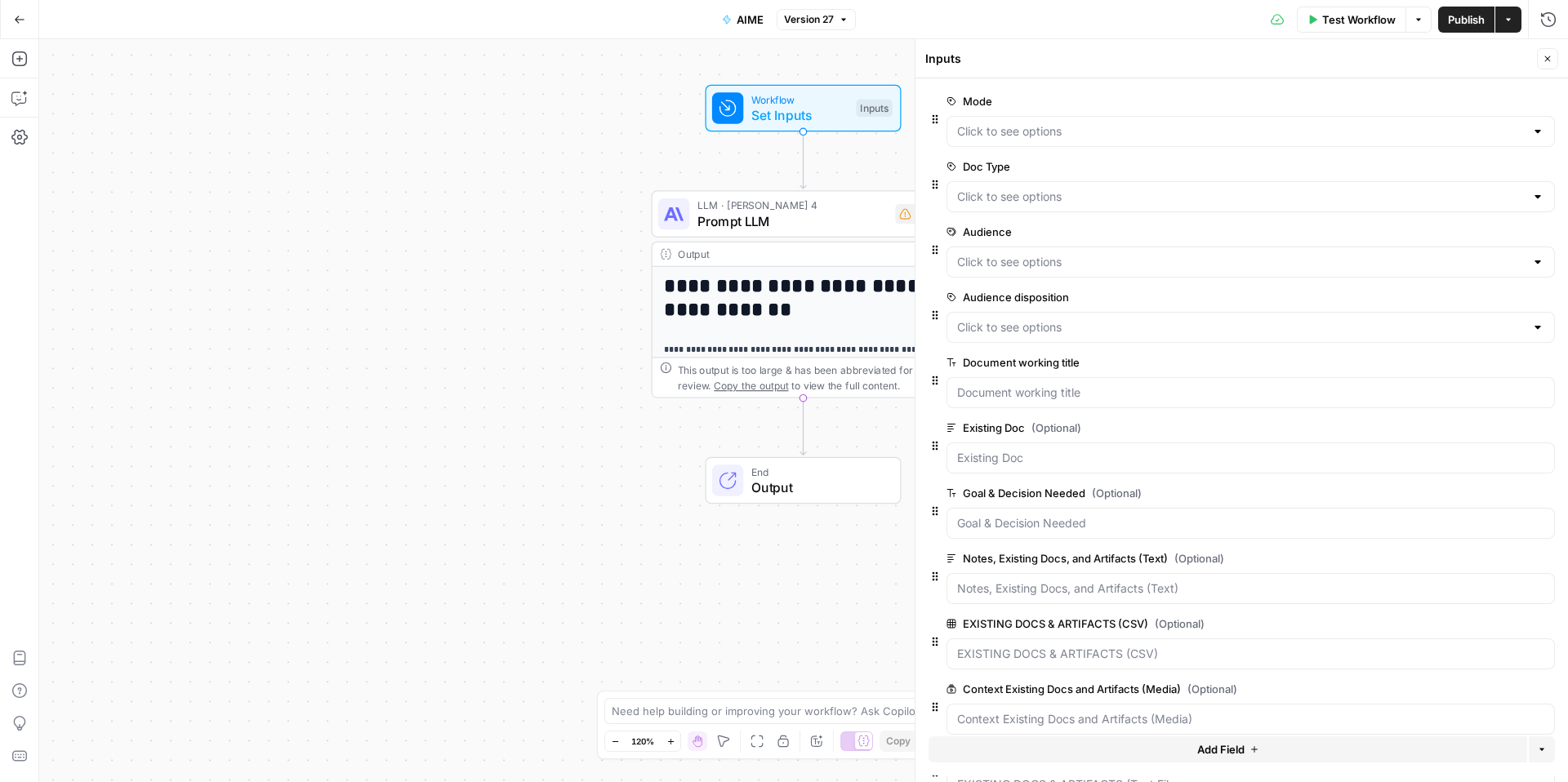
scroll to position [87, 0]
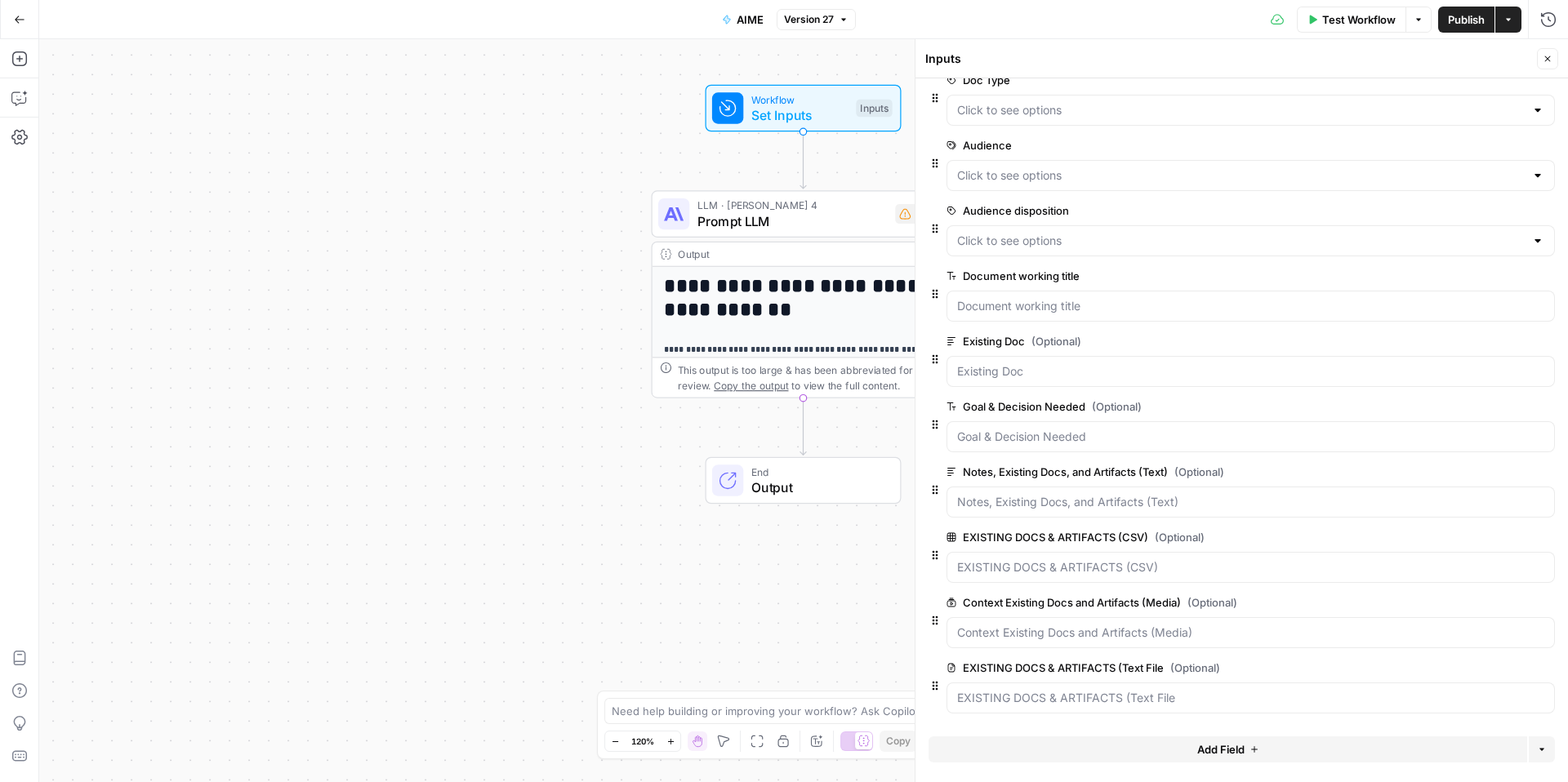
click at [1513, 677] on button "edit field" at bounding box center [1500, 668] width 63 height 20
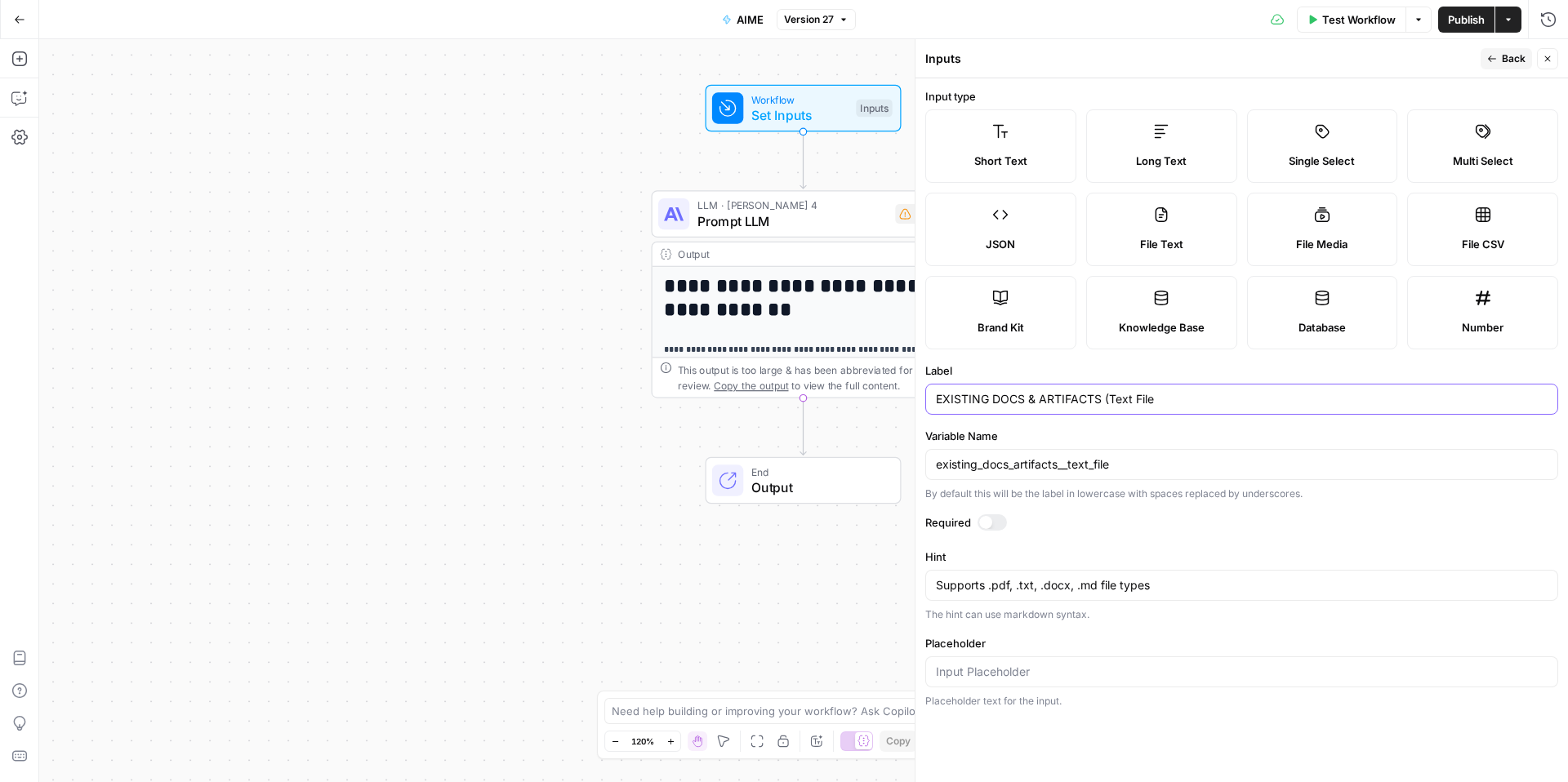
click at [1215, 401] on input "EXISTING DOCS & ARTIFACTS (Text File" at bounding box center [1241, 399] width 612 height 16
type input "EXISTING DOCS & ARTIFACTS (Text File)"
click at [1359, 557] on label "Hint" at bounding box center [1242, 556] width 633 height 16
click at [1359, 577] on textarea "Supports .pdf, .txt, .docx, .md file types" at bounding box center [1241, 585] width 612 height 16
click at [1473, 23] on span "Publish" at bounding box center [1466, 19] width 37 height 16
